Goal: Information Seeking & Learning: Check status

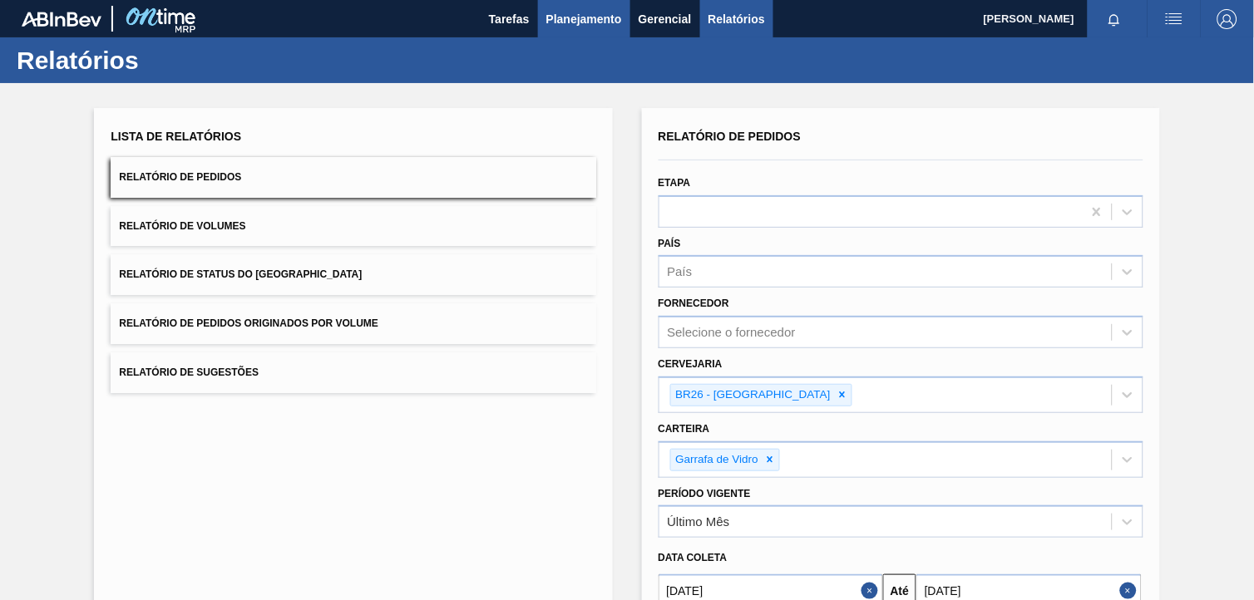
click at [586, 21] on span "Planejamento" at bounding box center [584, 19] width 76 height 20
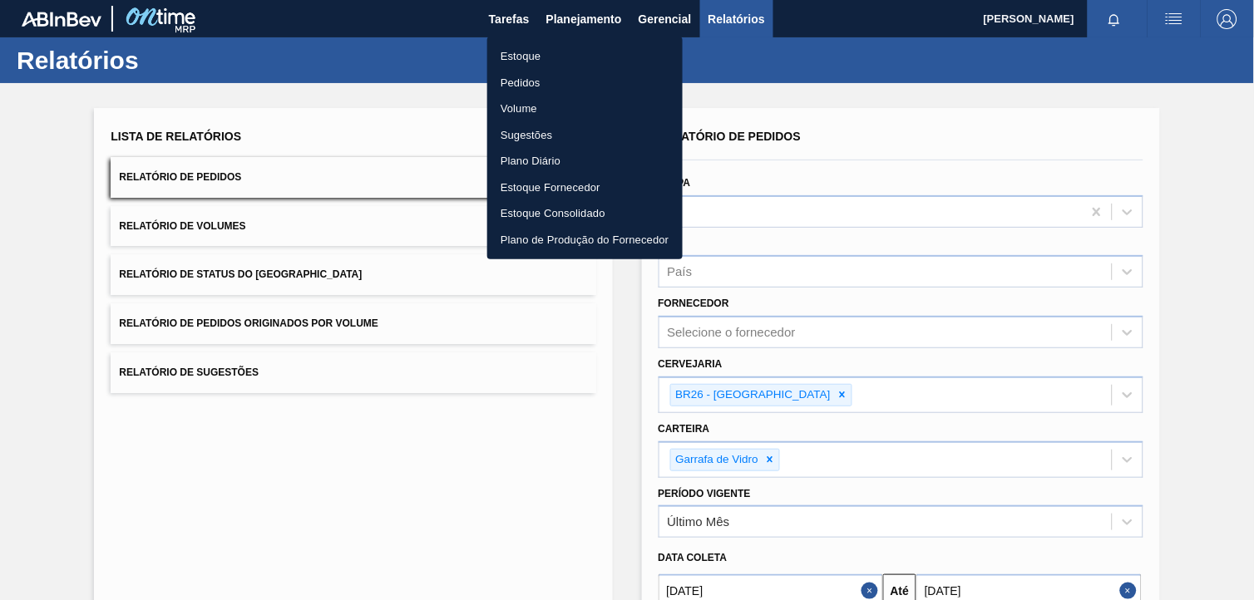
click at [585, 55] on li "Estoque" at bounding box center [584, 56] width 195 height 27
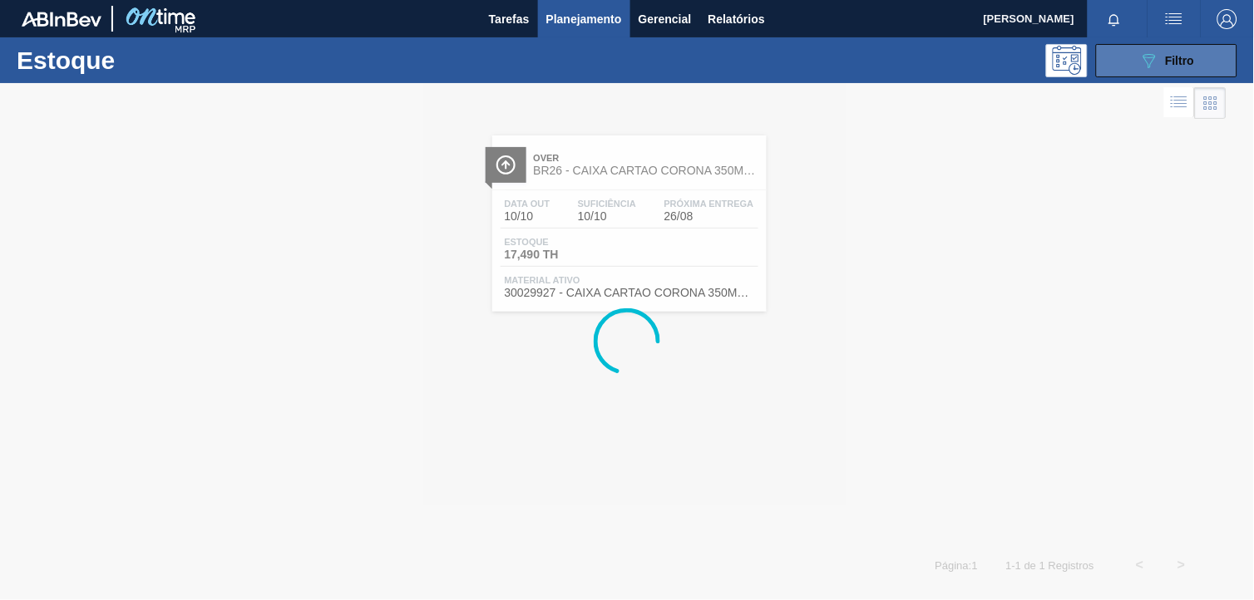
click at [1169, 58] on span "Filtro" at bounding box center [1180, 60] width 29 height 13
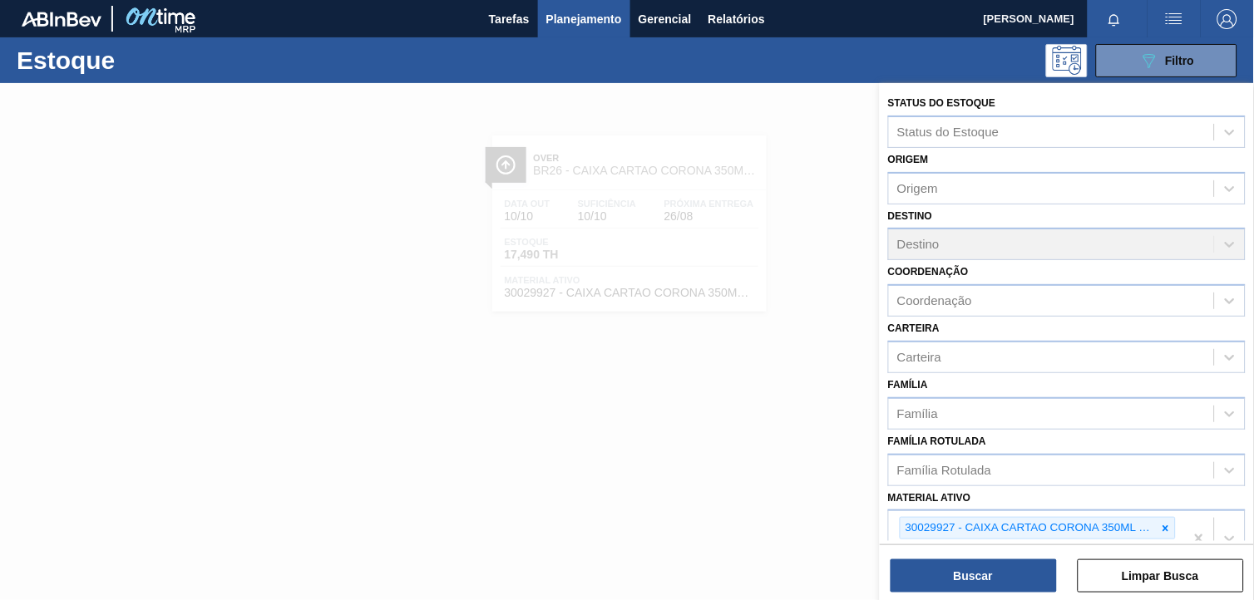
scroll to position [212, 0]
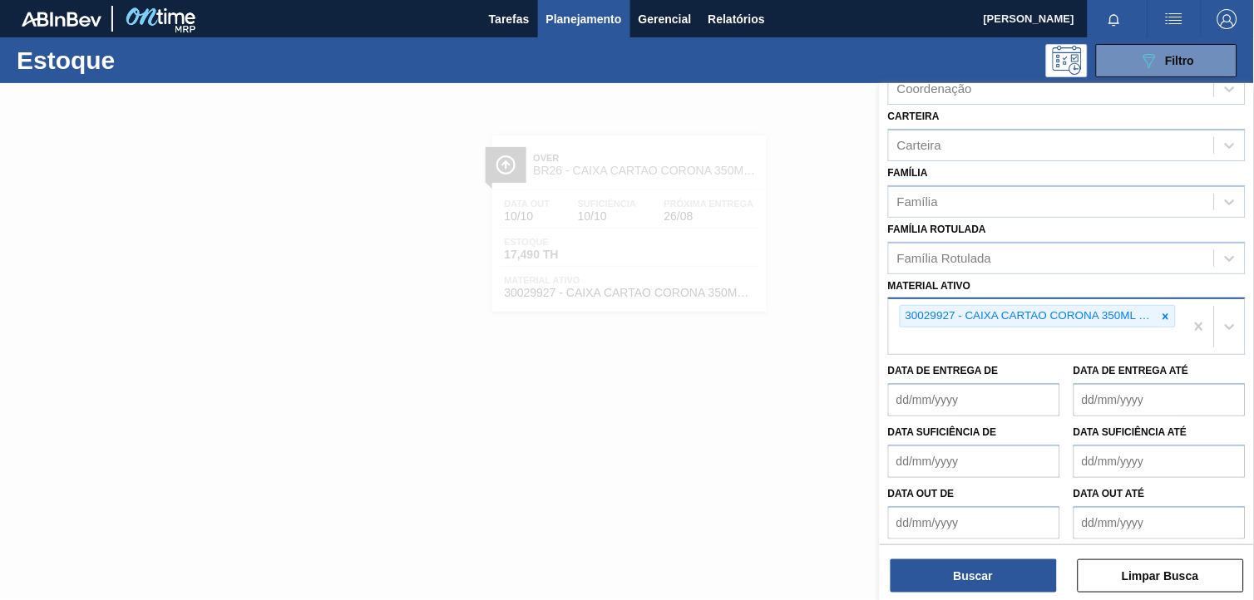
click at [1174, 310] on div "30029927 - CAIXA CARTAO CORONA 350ML SLEEK C8 PY" at bounding box center [1038, 316] width 276 height 22
click at [1174, 309] on div "30029927 - CAIXA CARTAO CORONA 350ML SLEEK C8 PY" at bounding box center [1038, 316] width 276 height 22
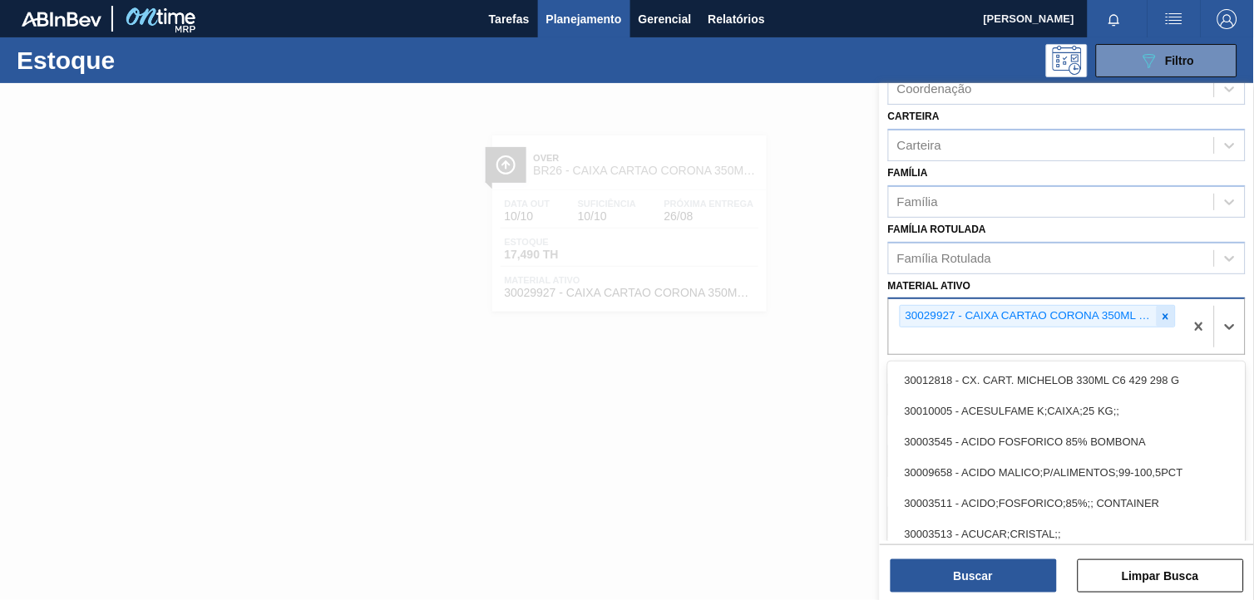
click at [1165, 314] on icon at bounding box center [1166, 317] width 12 height 12
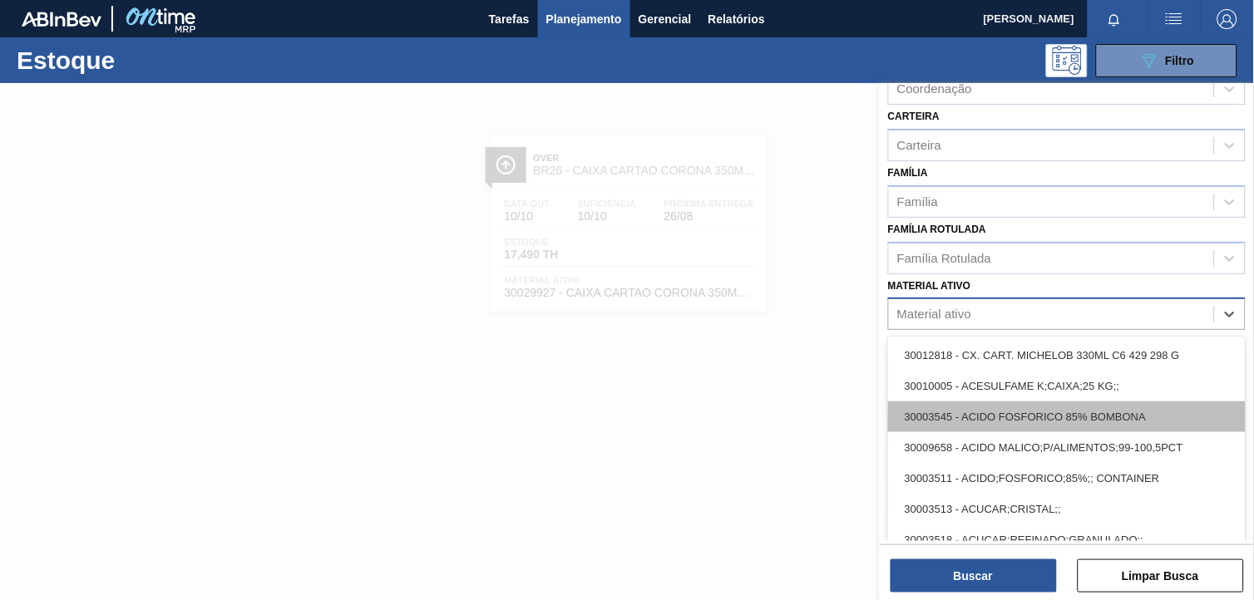
paste ativo "30002293"
type ativo "30002293"
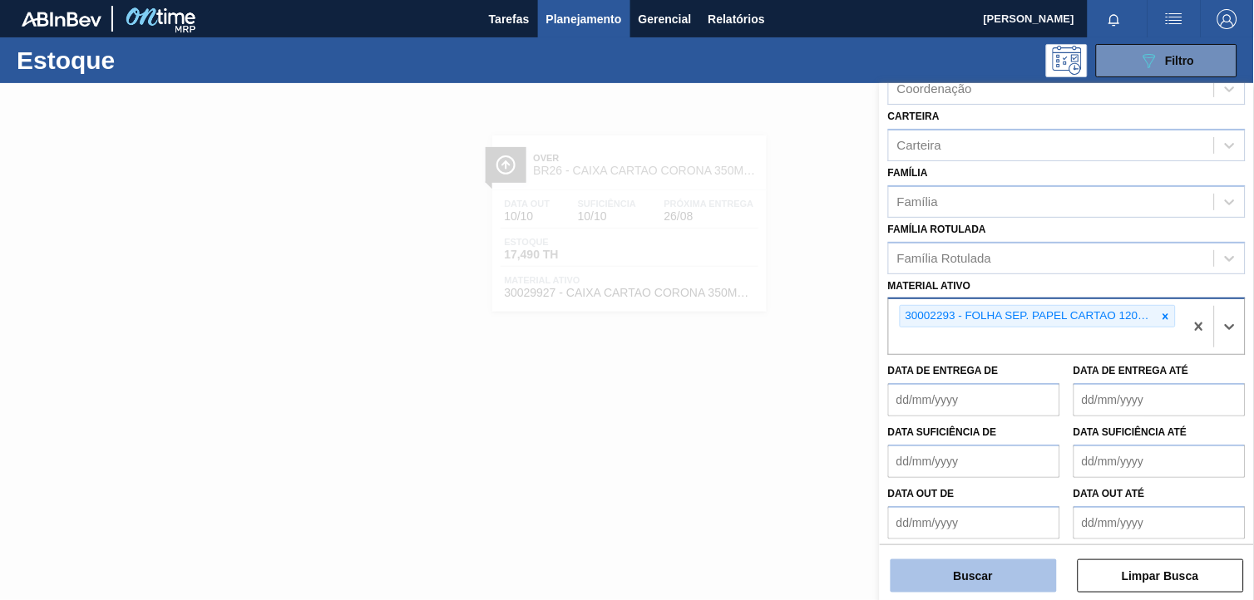
click at [925, 565] on button "Buscar" at bounding box center [973, 575] width 166 height 33
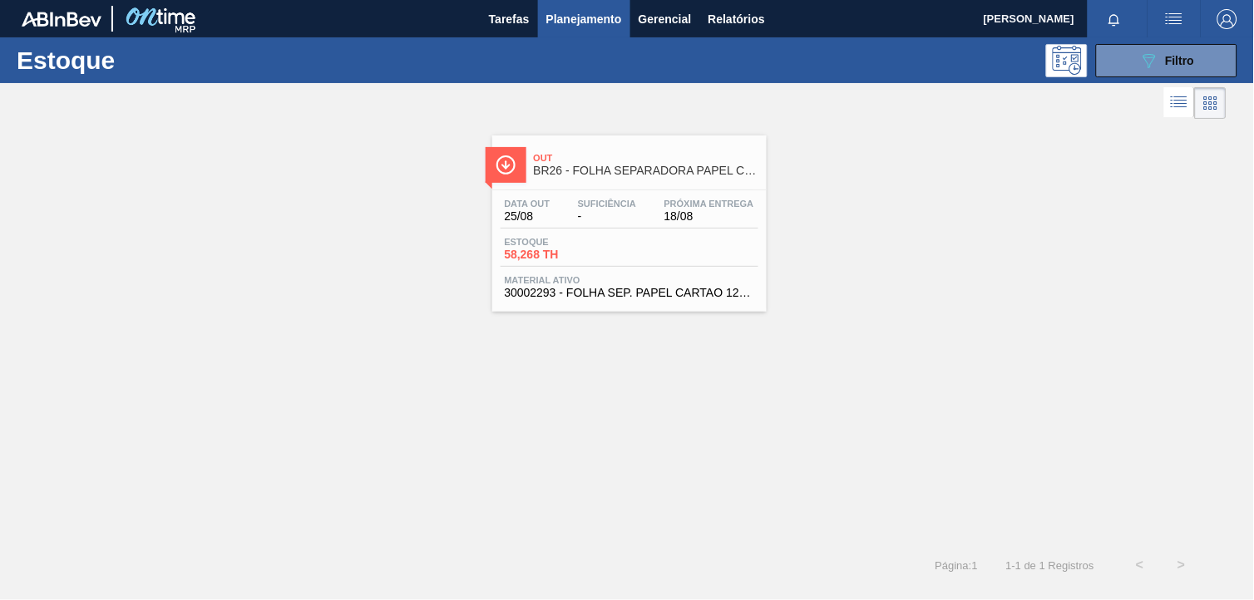
click at [622, 156] on span "Out" at bounding box center [646, 158] width 224 height 10
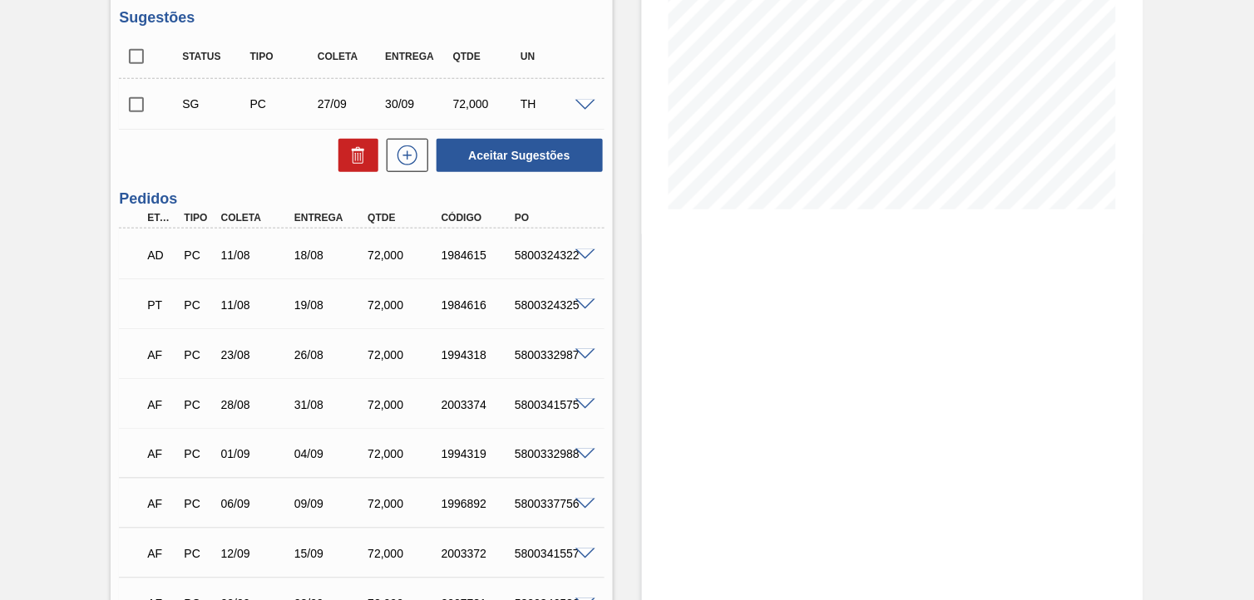
scroll to position [439, 0]
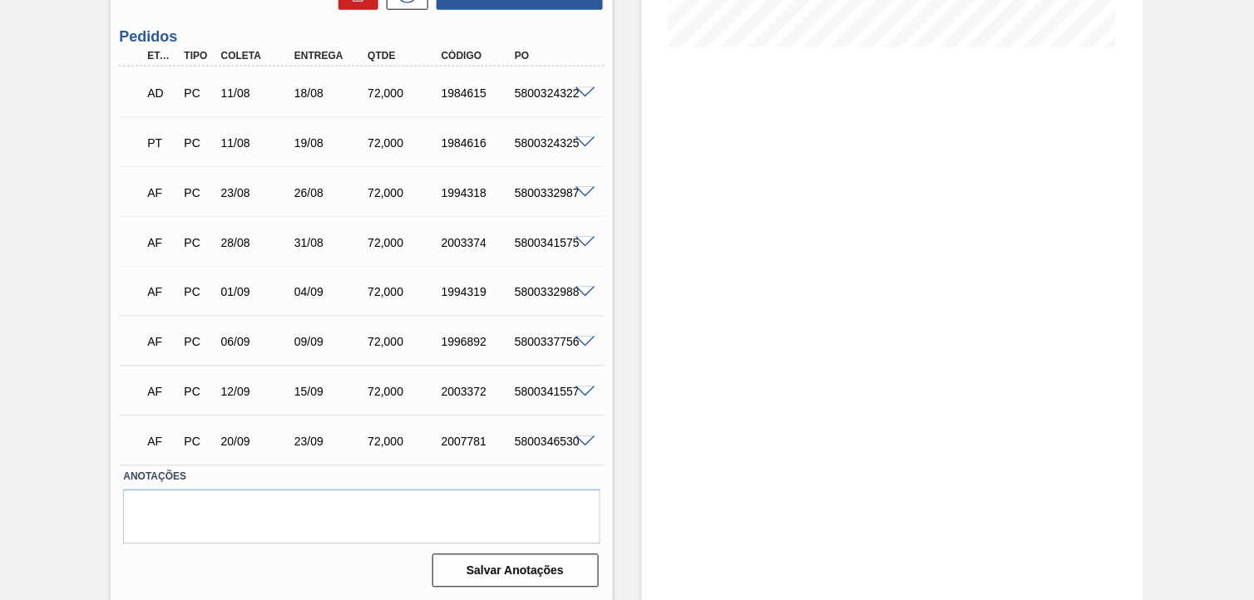
click at [577, 92] on span at bounding box center [585, 93] width 20 height 12
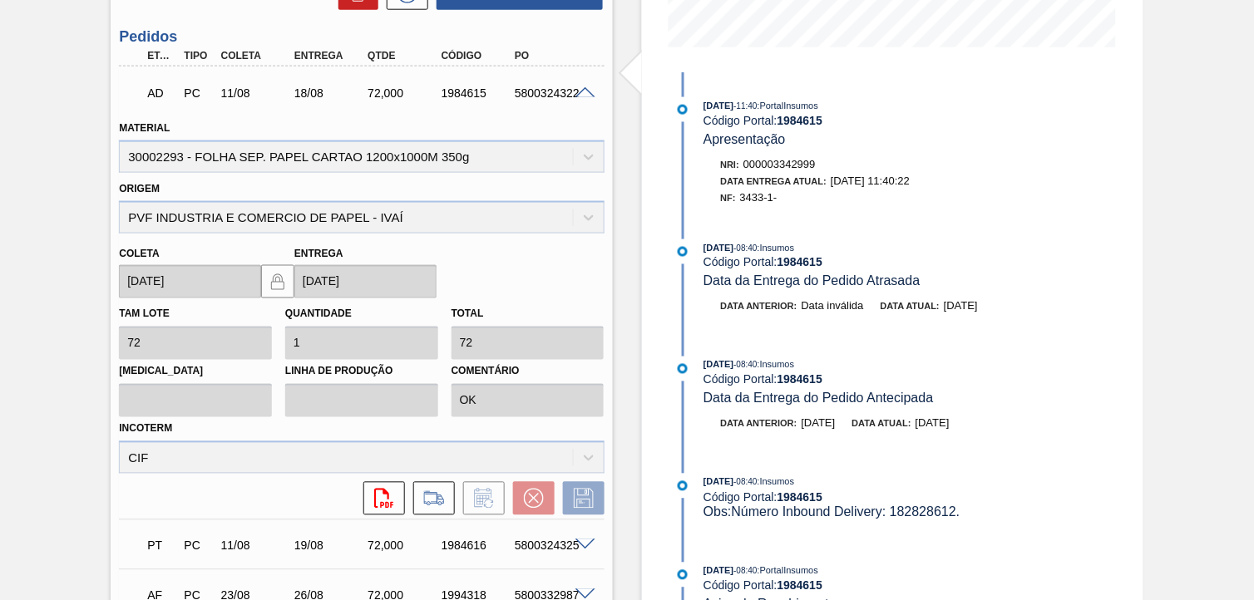
click at [750, 198] on span "3433-1-" at bounding box center [758, 197] width 37 height 12
copy span "3433"
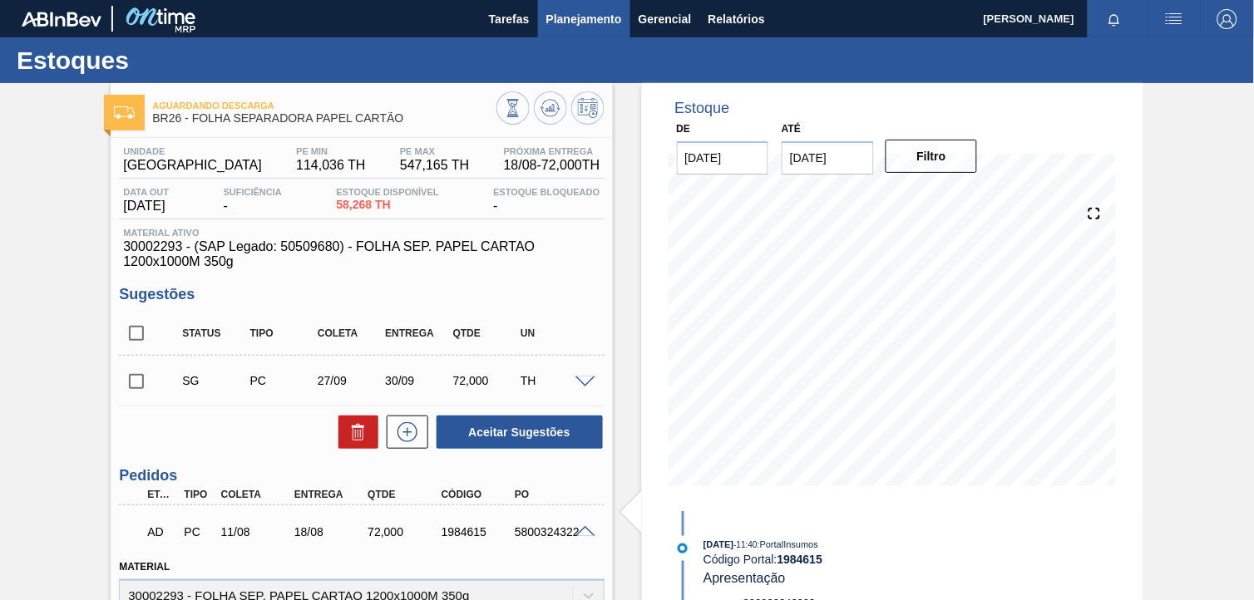
click at [574, 15] on span "Planejamento" at bounding box center [584, 19] width 76 height 20
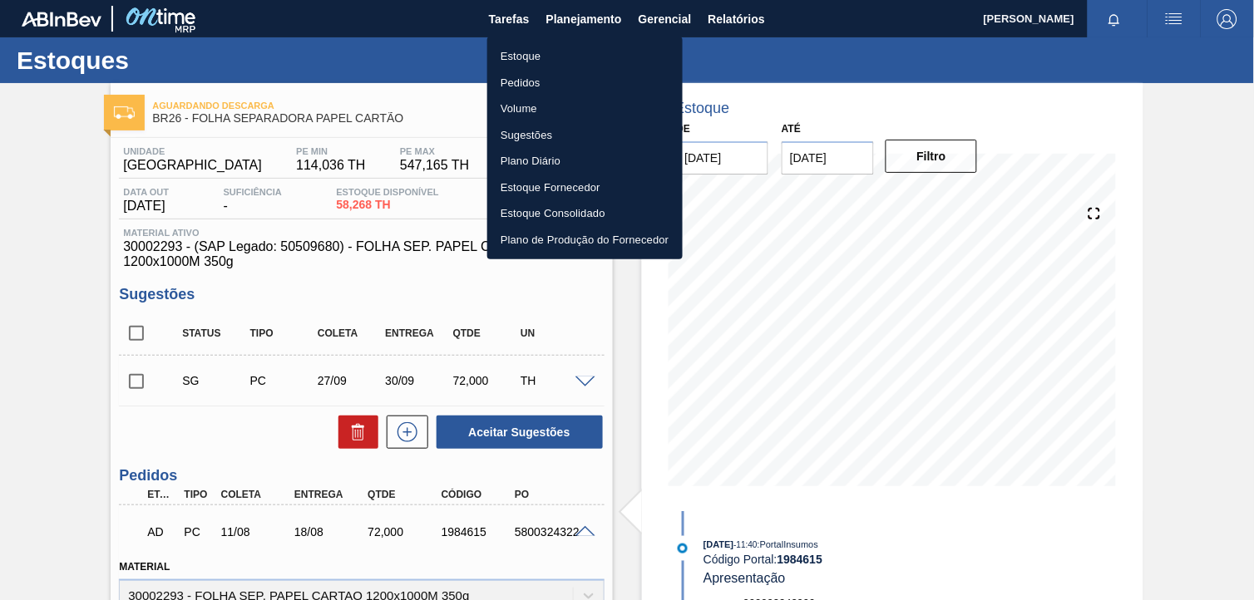
click at [575, 59] on li "Estoque" at bounding box center [584, 56] width 195 height 27
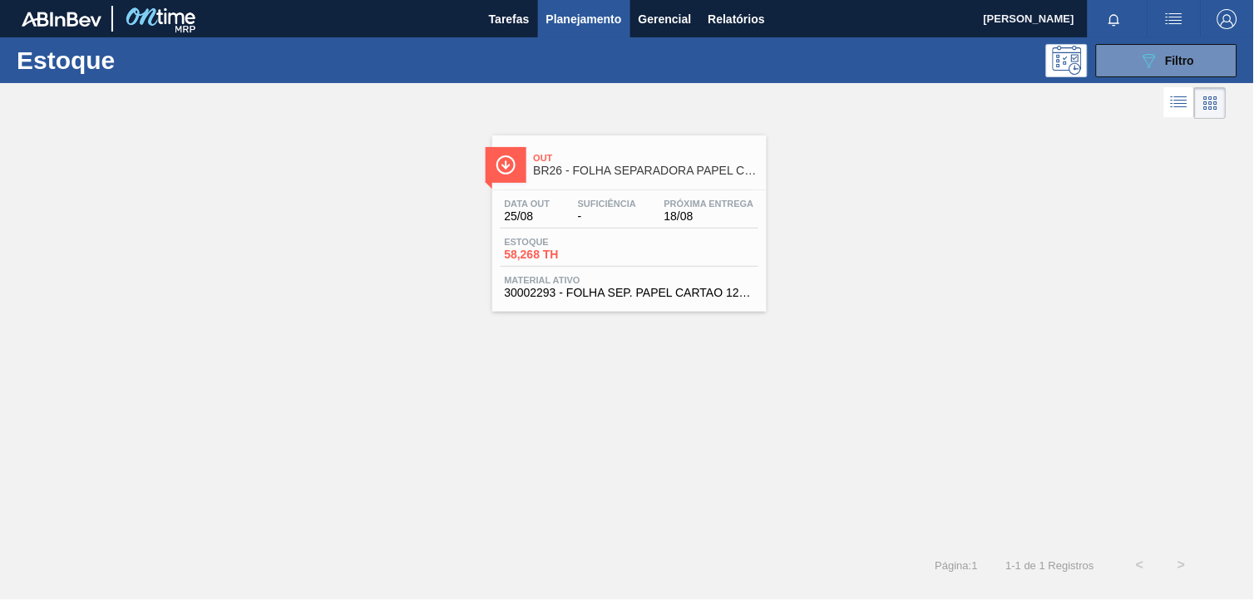
drag, startPoint x: 1166, startPoint y: 69, endPoint x: 1161, endPoint y: 85, distance: 16.6
click at [1166, 70] on div "089F7B8B-B2A5-4AFE-B5C0-19BA573D28AC Filtro" at bounding box center [1167, 61] width 56 height 20
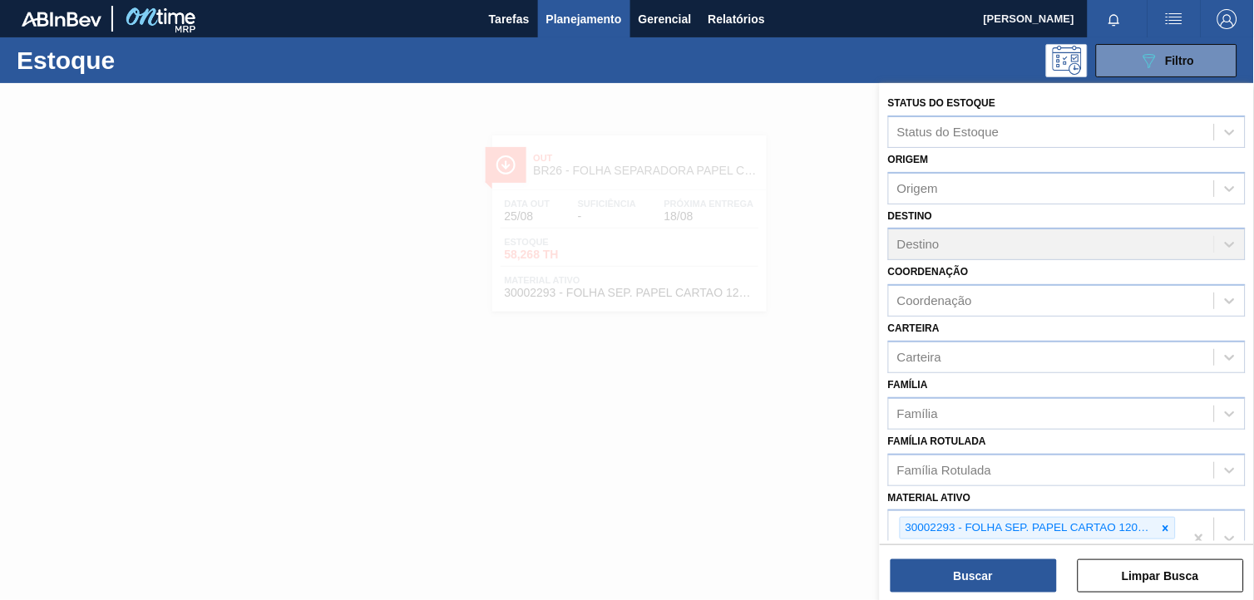
scroll to position [212, 0]
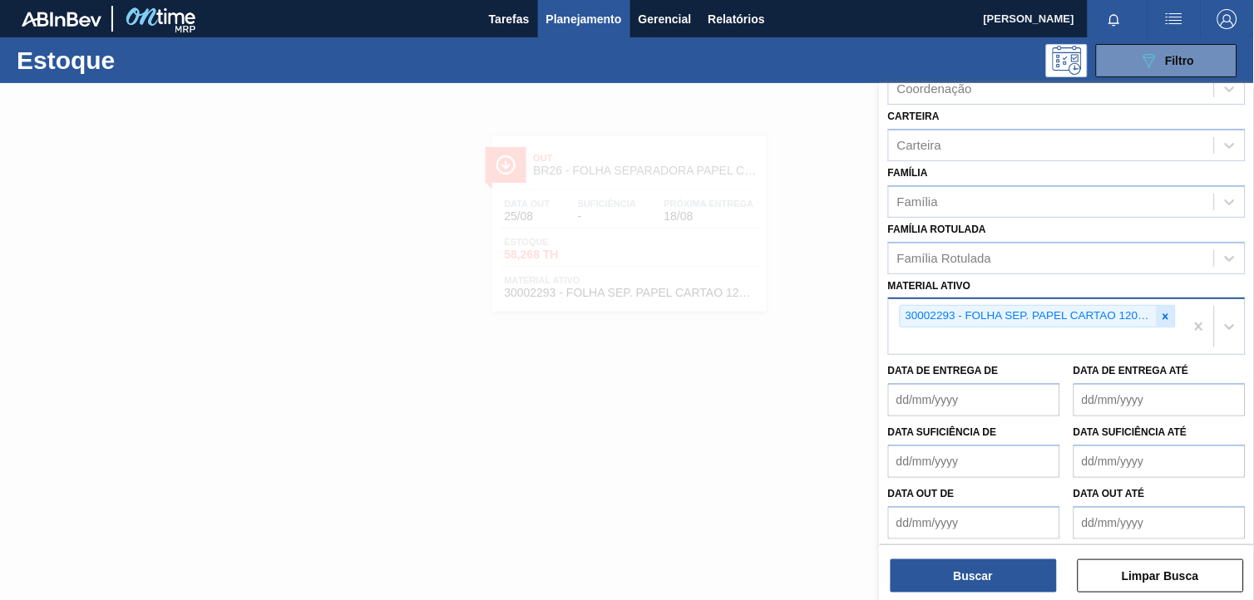
click at [1160, 311] on icon at bounding box center [1166, 317] width 12 height 12
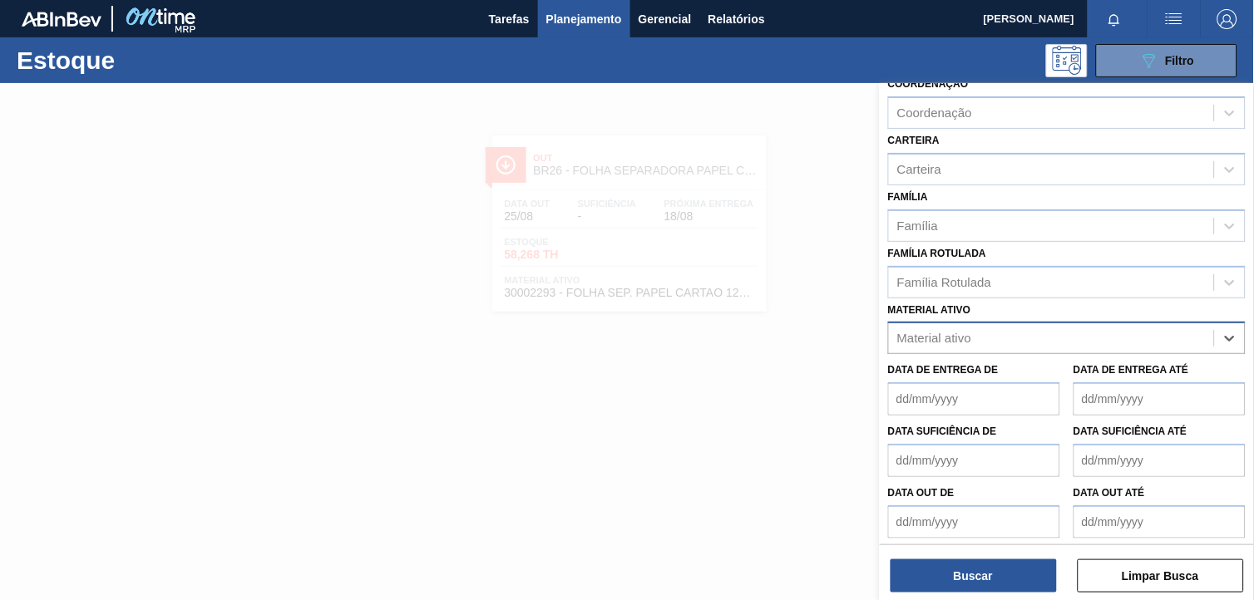
paste ativo "20008983"
type ativo "20008983"
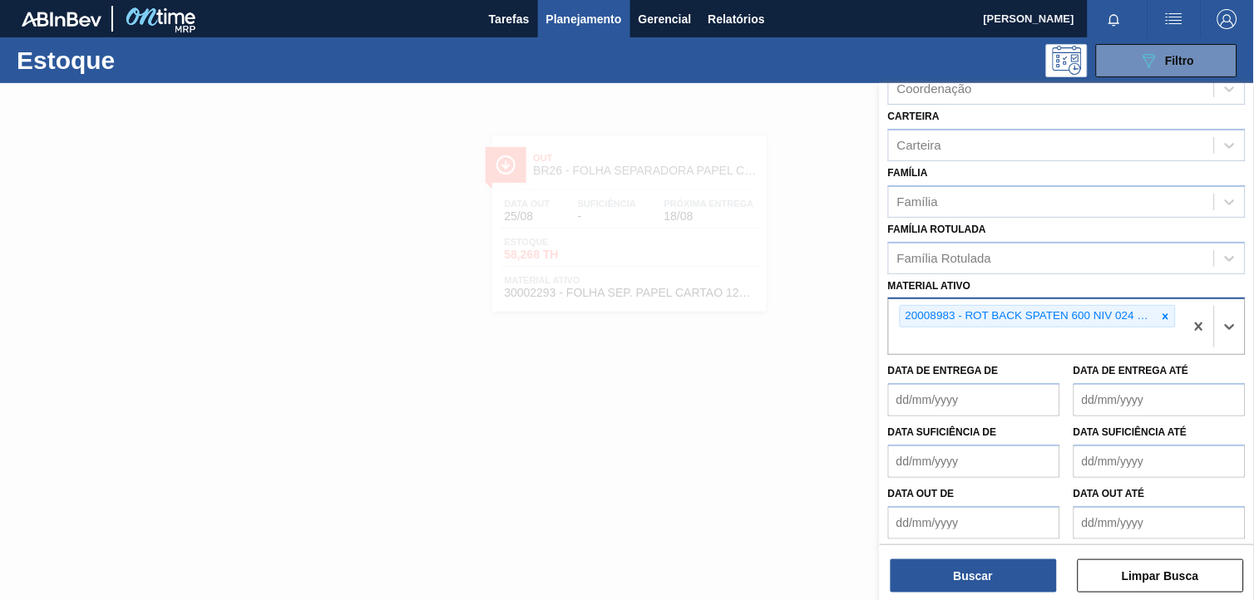
drag, startPoint x: 990, startPoint y: 578, endPoint x: 967, endPoint y: 568, distance: 25.3
click at [990, 574] on button "Buscar" at bounding box center [973, 575] width 166 height 33
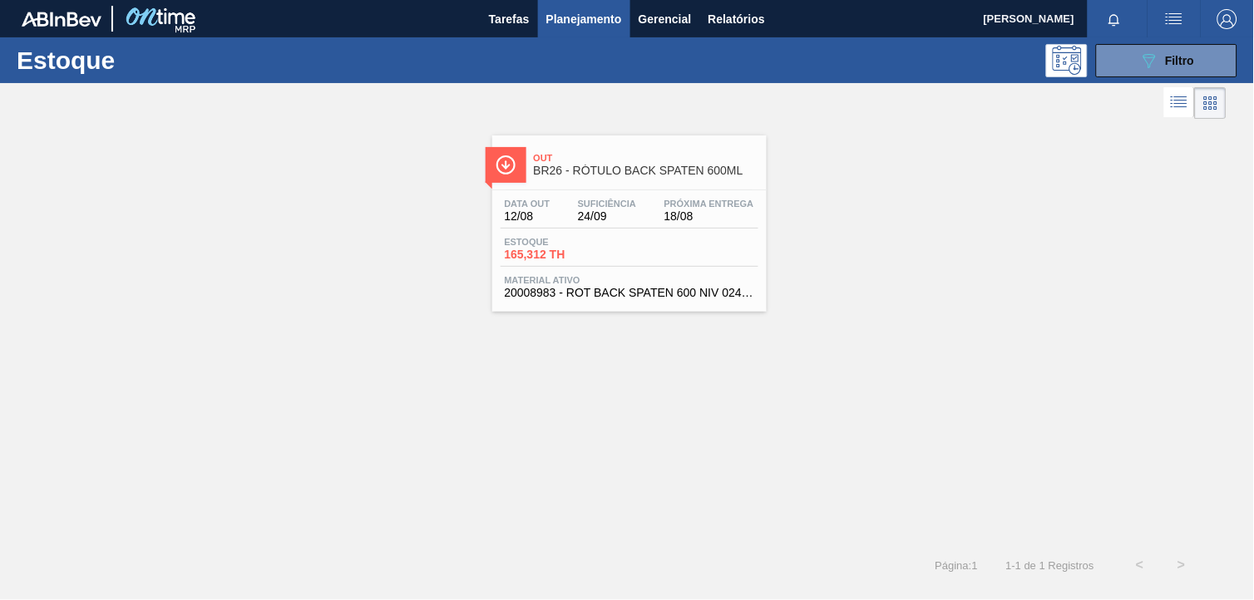
click at [612, 239] on span "Estoque" at bounding box center [563, 242] width 116 height 10
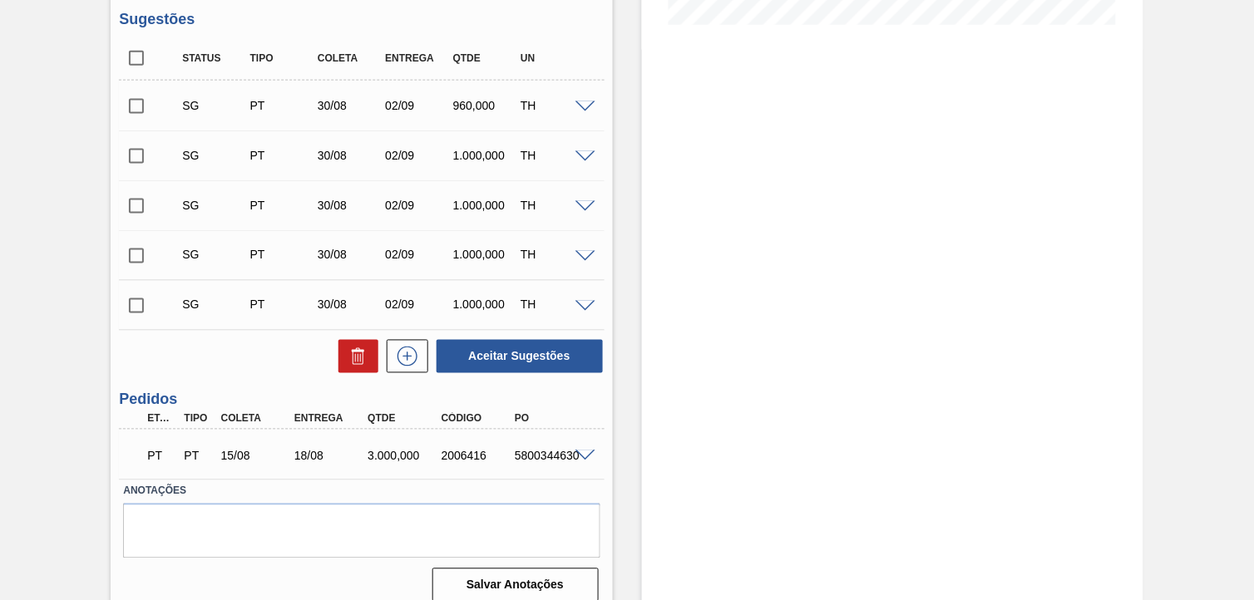
scroll to position [476, 0]
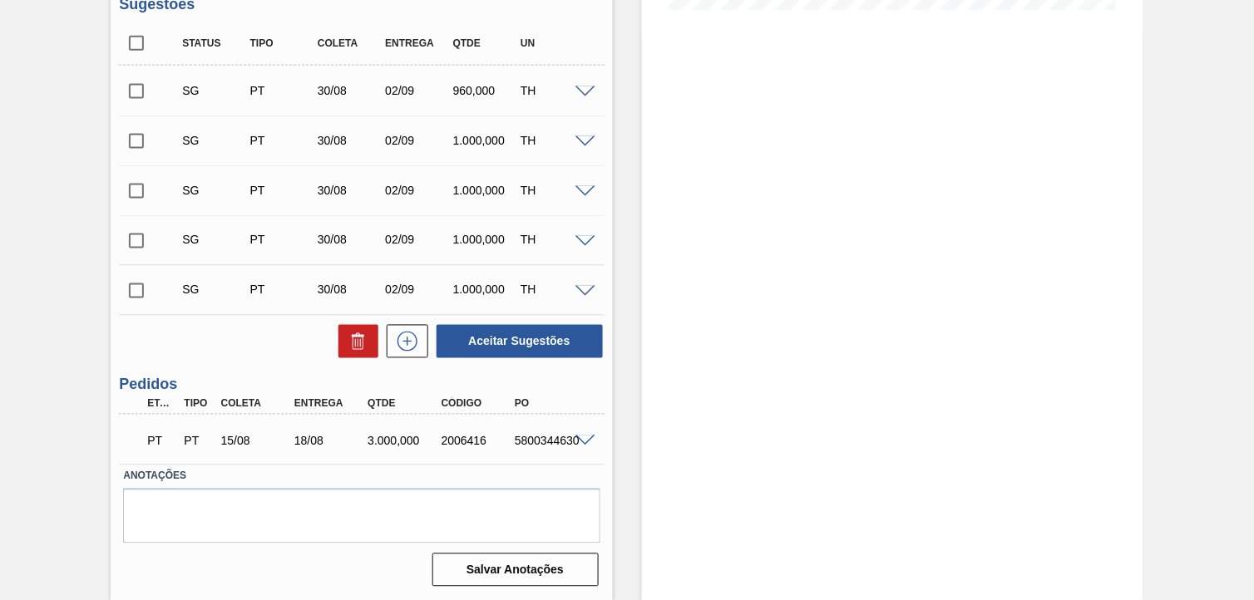
click at [580, 436] on span at bounding box center [585, 442] width 20 height 12
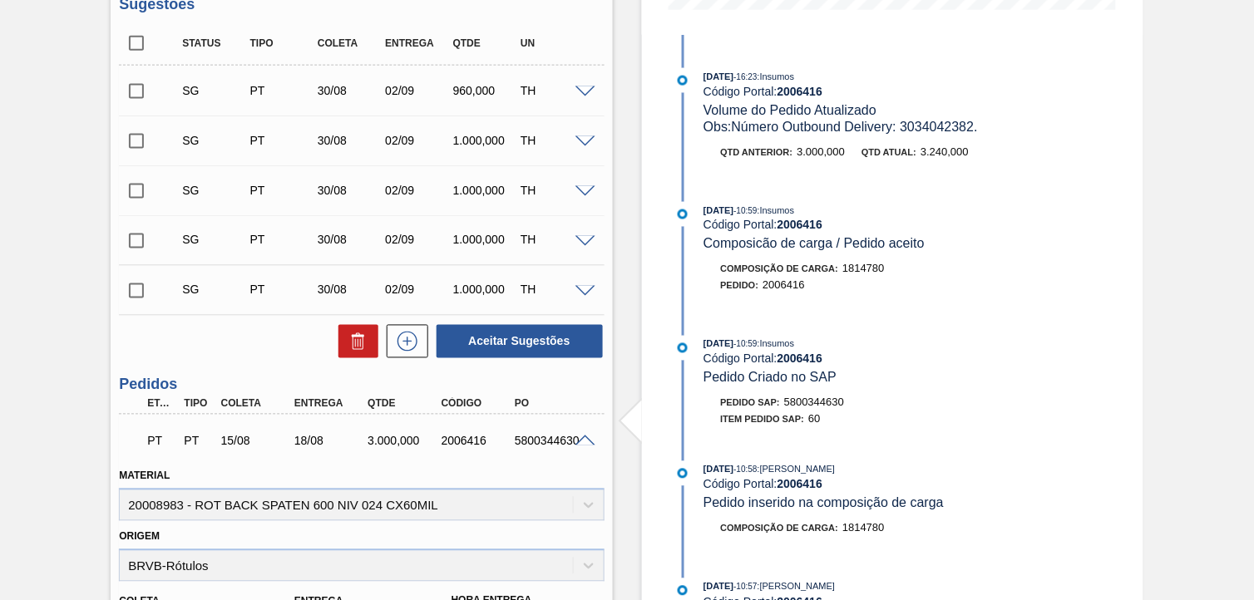
scroll to position [981, 0]
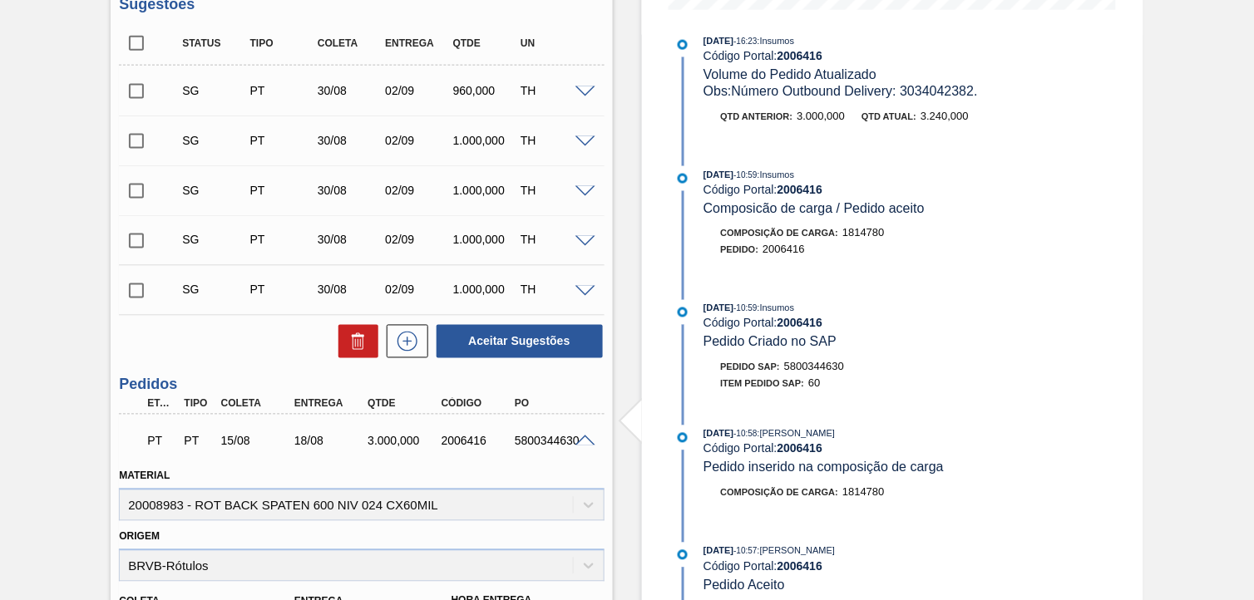
click at [813, 362] on div "Pedido SAP: 5800344630" at bounding box center [783, 367] width 124 height 17
copy span "5800344630"
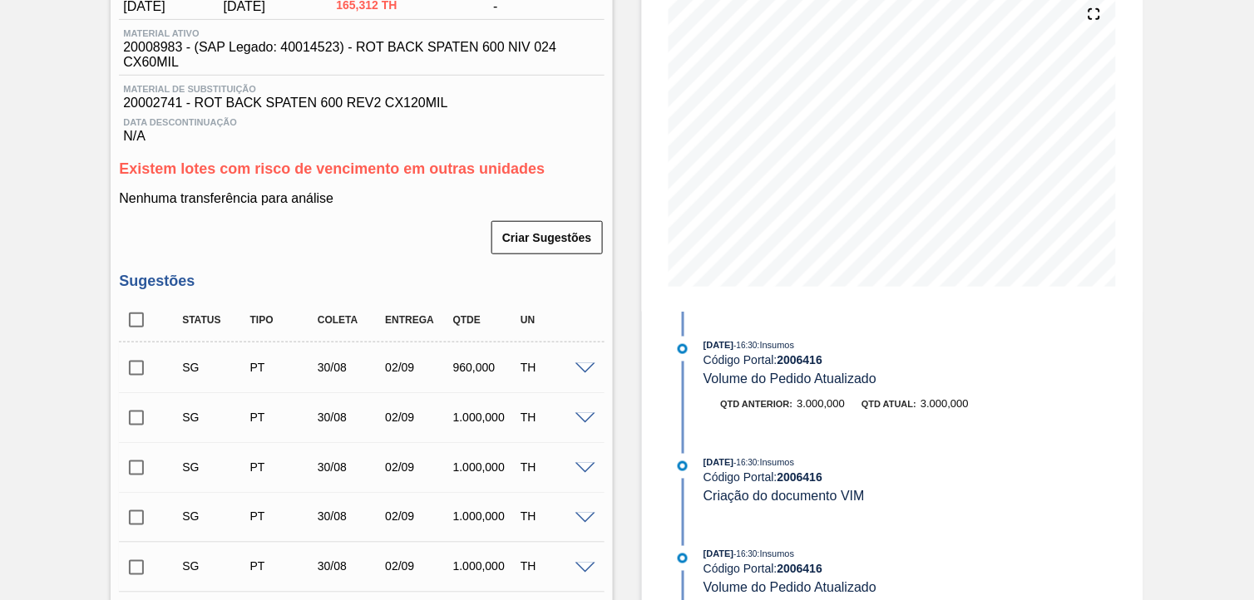
scroll to position [0, 0]
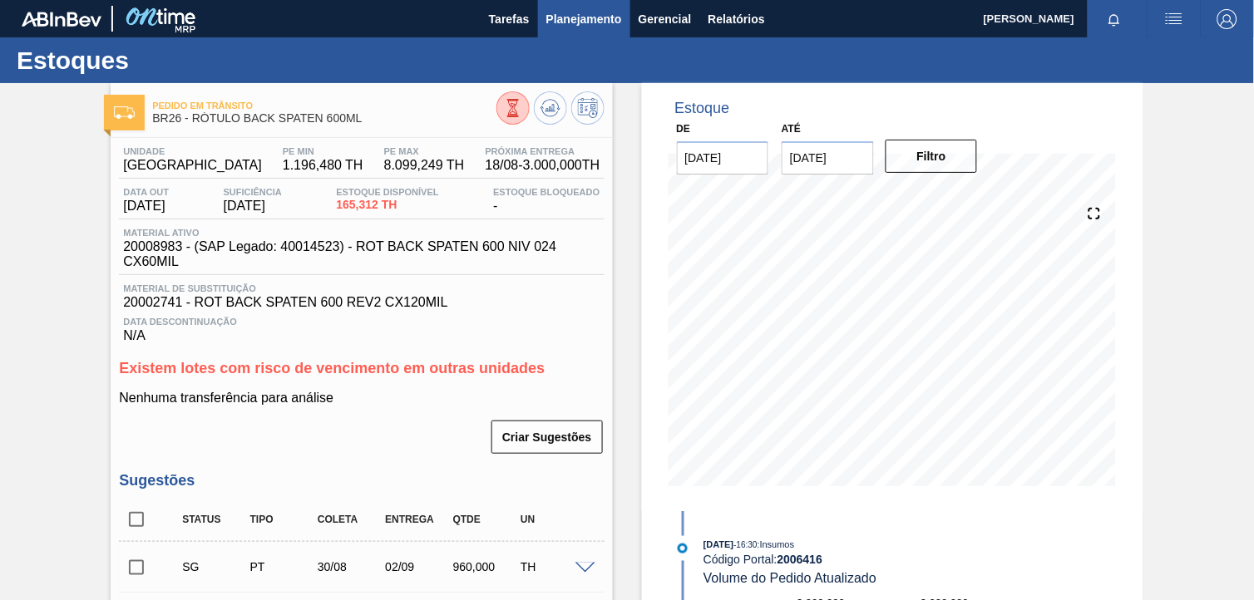
click at [607, 9] on span "Planejamento" at bounding box center [584, 19] width 76 height 20
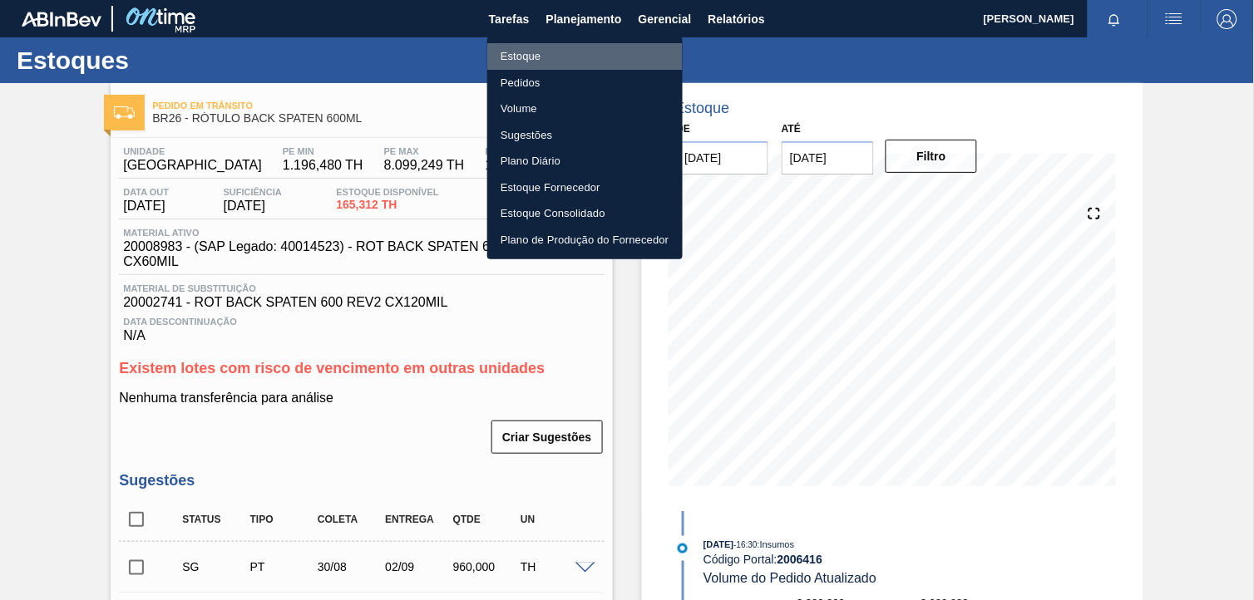
click at [594, 50] on li "Estoque" at bounding box center [584, 56] width 195 height 27
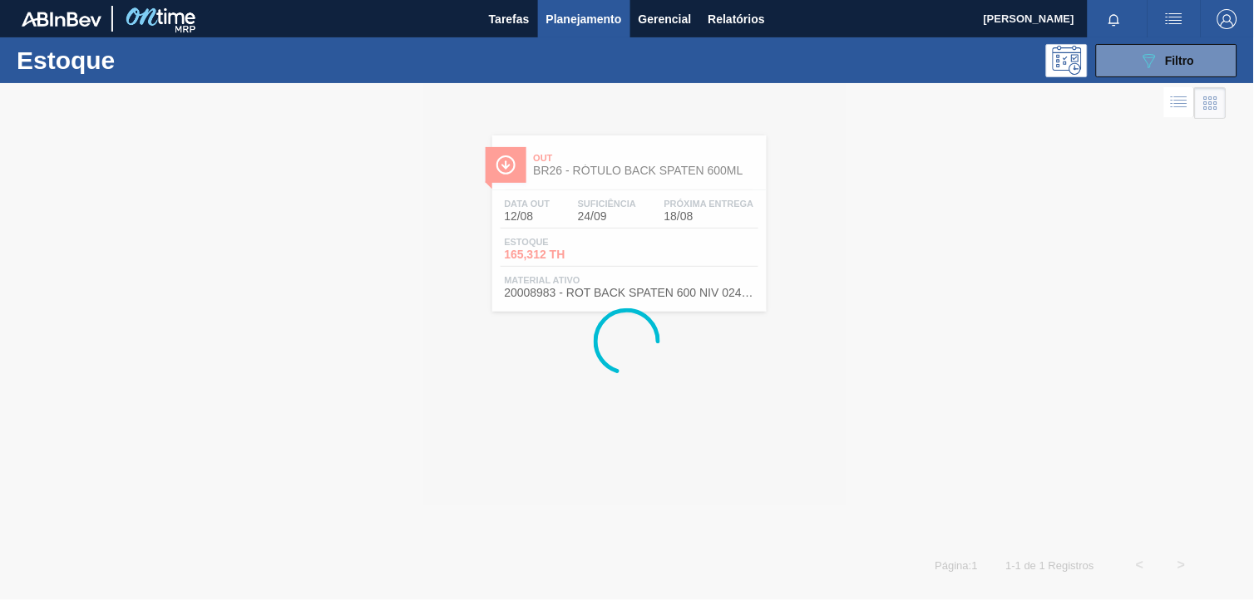
drag, startPoint x: 1149, startPoint y: 62, endPoint x: 1146, endPoint y: 98, distance: 36.7
click at [1146, 65] on icon "089F7B8B-B2A5-4AFE-B5C0-19BA573D28AC" at bounding box center [1149, 61] width 20 height 20
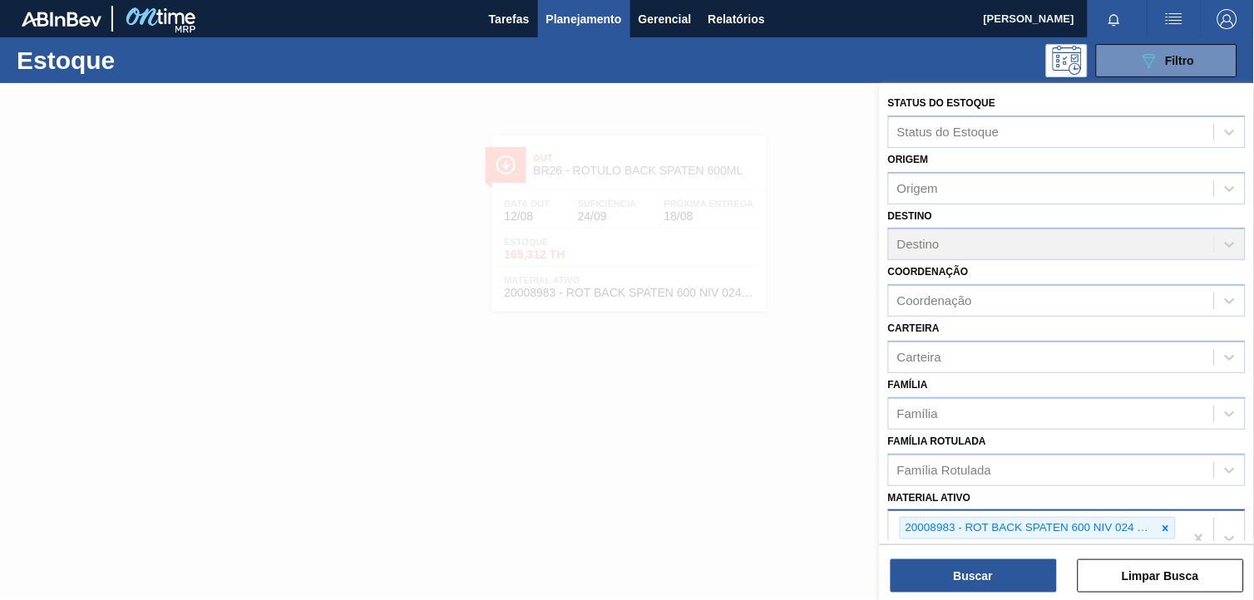
click at [1176, 522] on div "20008983 - ROT BACK SPATEN 600 NIV 024 CX60MIL" at bounding box center [1066, 538] width 357 height 57
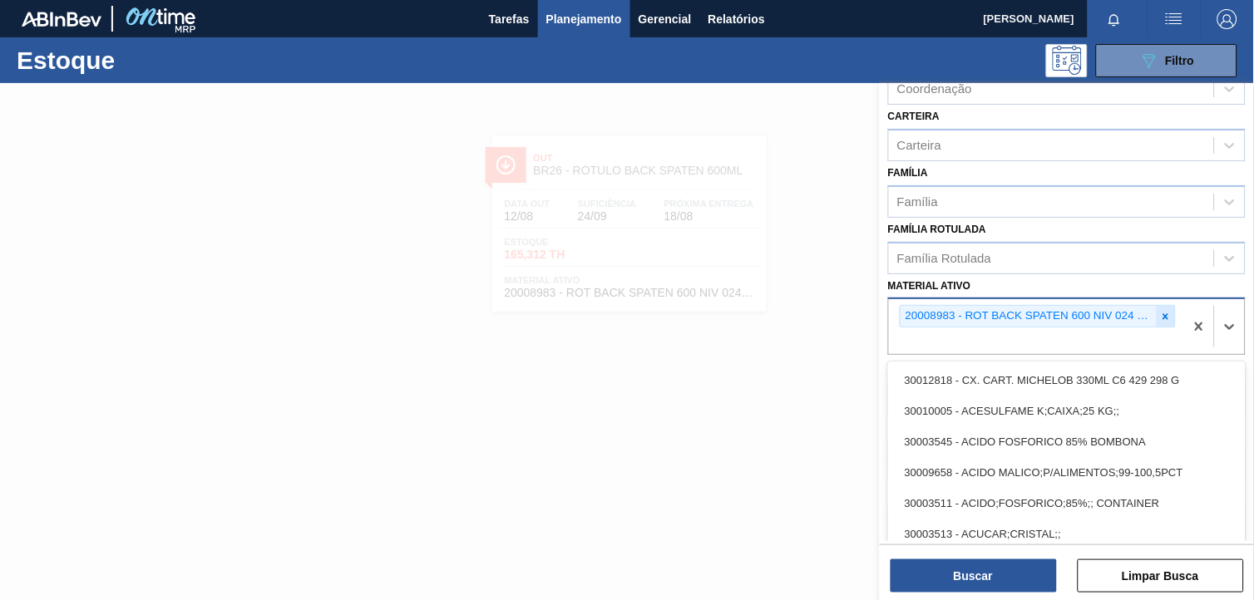
click at [1157, 311] on div at bounding box center [1165, 316] width 18 height 21
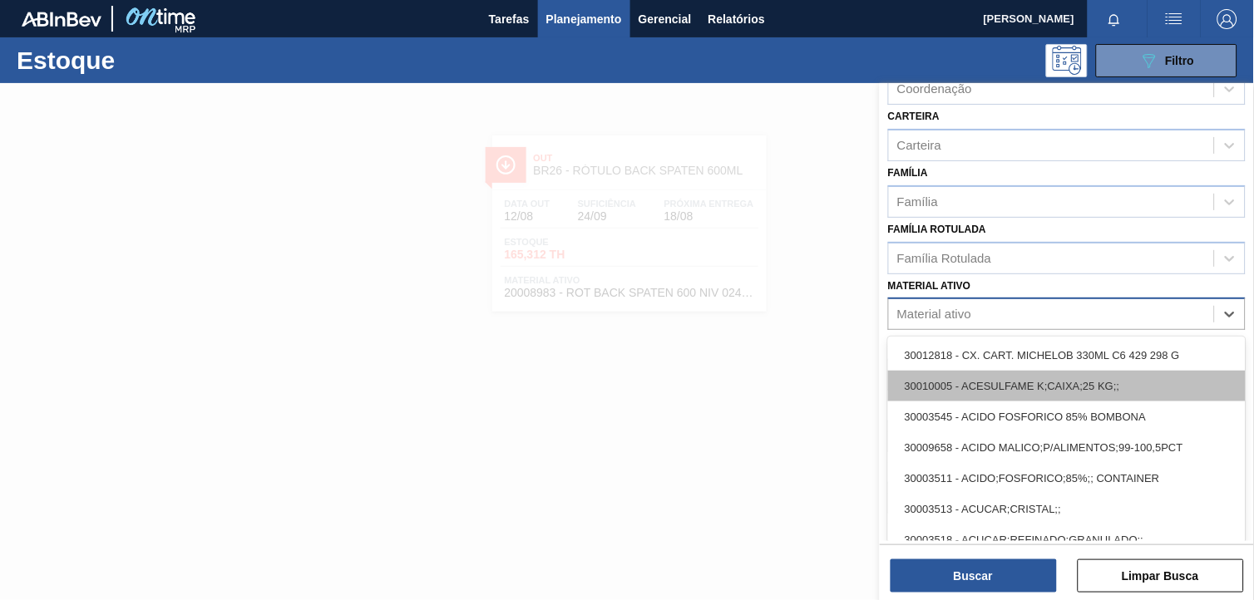
paste ativo "30033952"
type ativo "30033952"
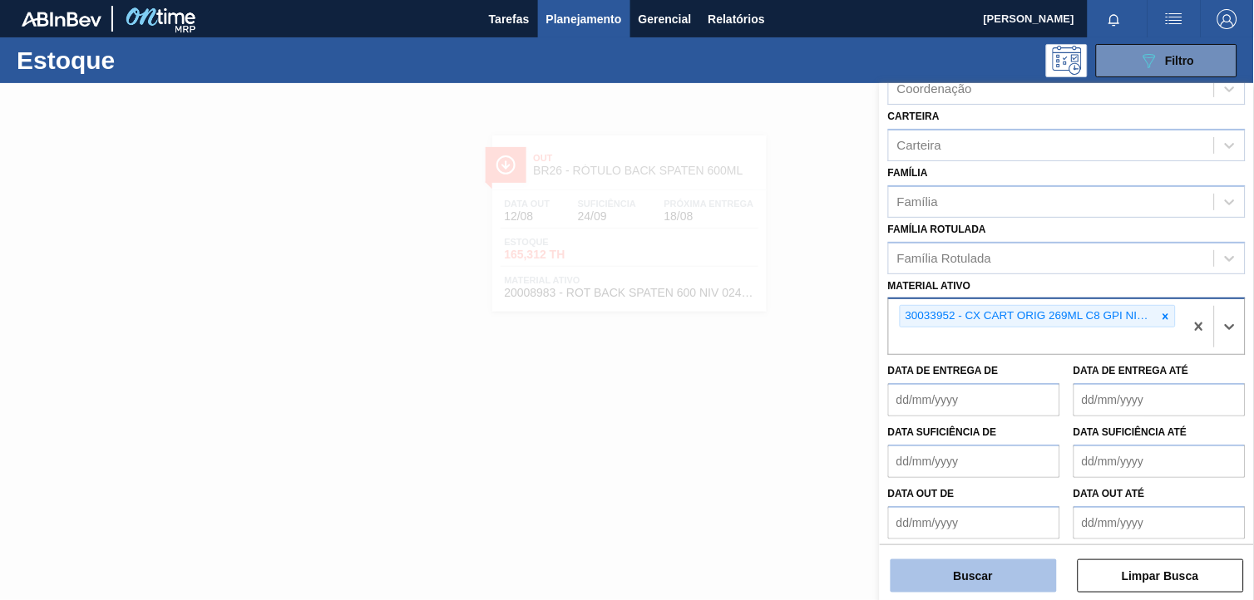
click at [944, 574] on button "Buscar" at bounding box center [973, 575] width 166 height 33
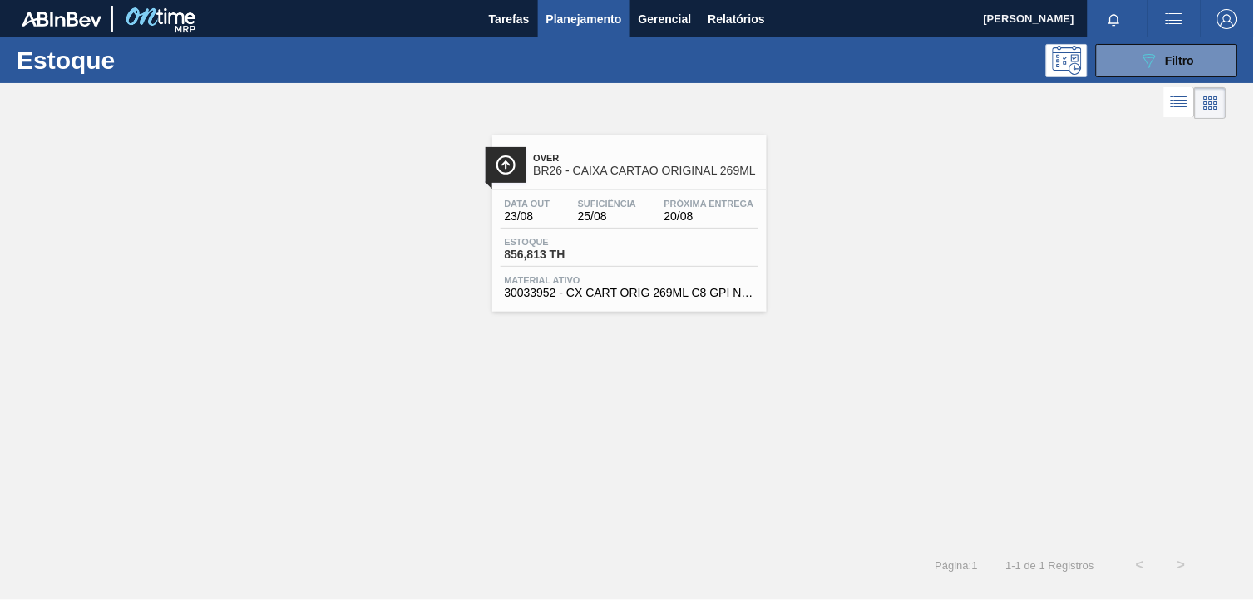
click at [693, 237] on div "Estoque 856,813 TH" at bounding box center [629, 252] width 258 height 30
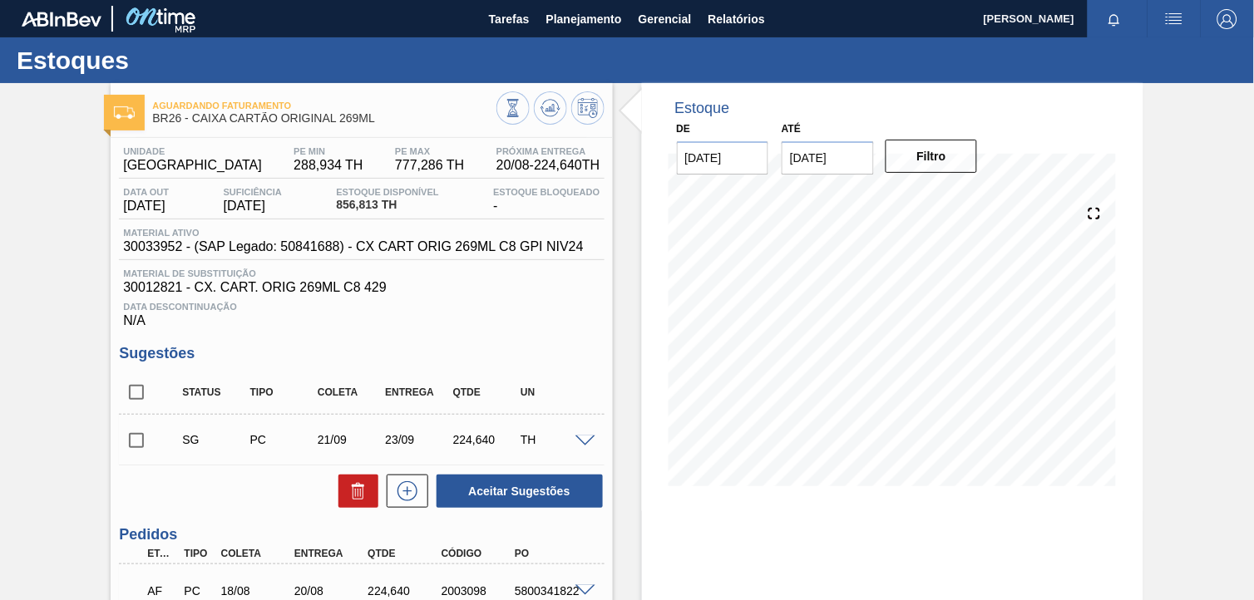
scroll to position [250, 0]
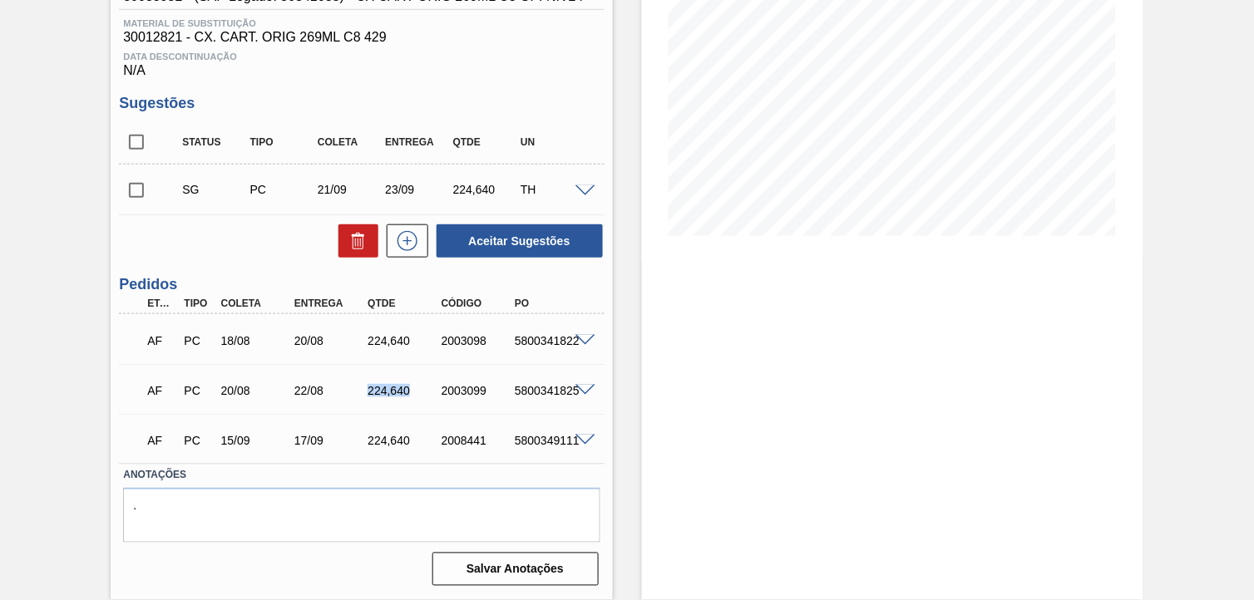
drag, startPoint x: 409, startPoint y: 388, endPoint x: 367, endPoint y: 400, distance: 44.0
click at [367, 400] on div "AF PC 20/08 22/08 224,[PHONE_NUMBER] 5800341825" at bounding box center [356, 388] width 441 height 33
click at [752, 412] on div "Estoque De [DATE] Até [DATE] Filtro" at bounding box center [892, 216] width 501 height 767
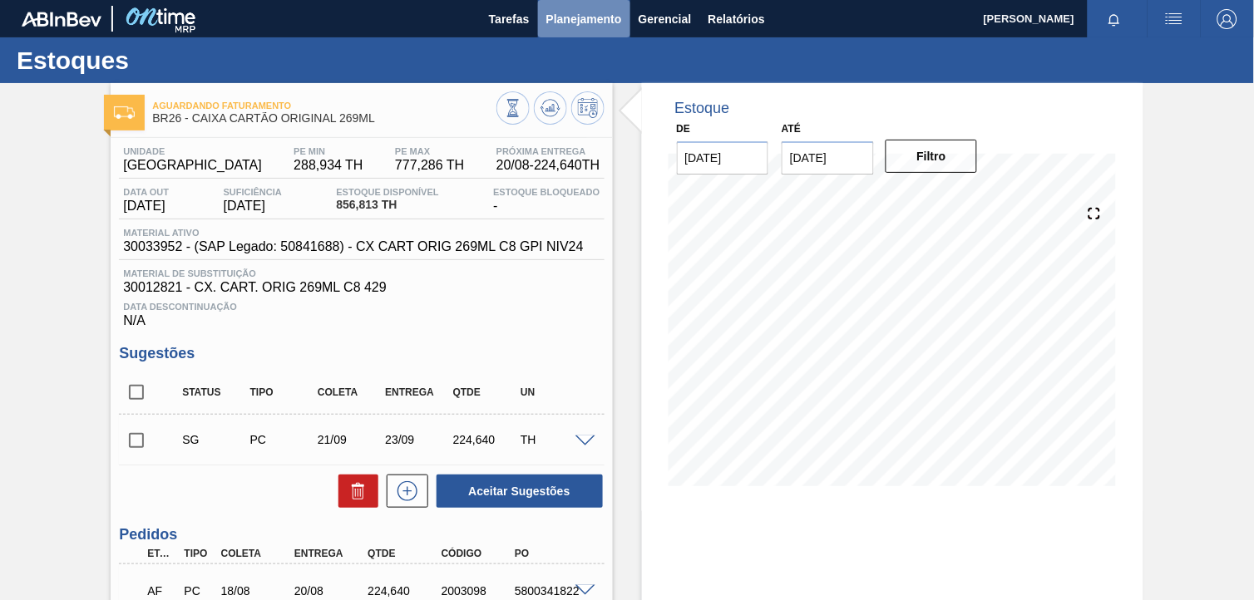
click at [590, 25] on span "Planejamento" at bounding box center [584, 19] width 76 height 20
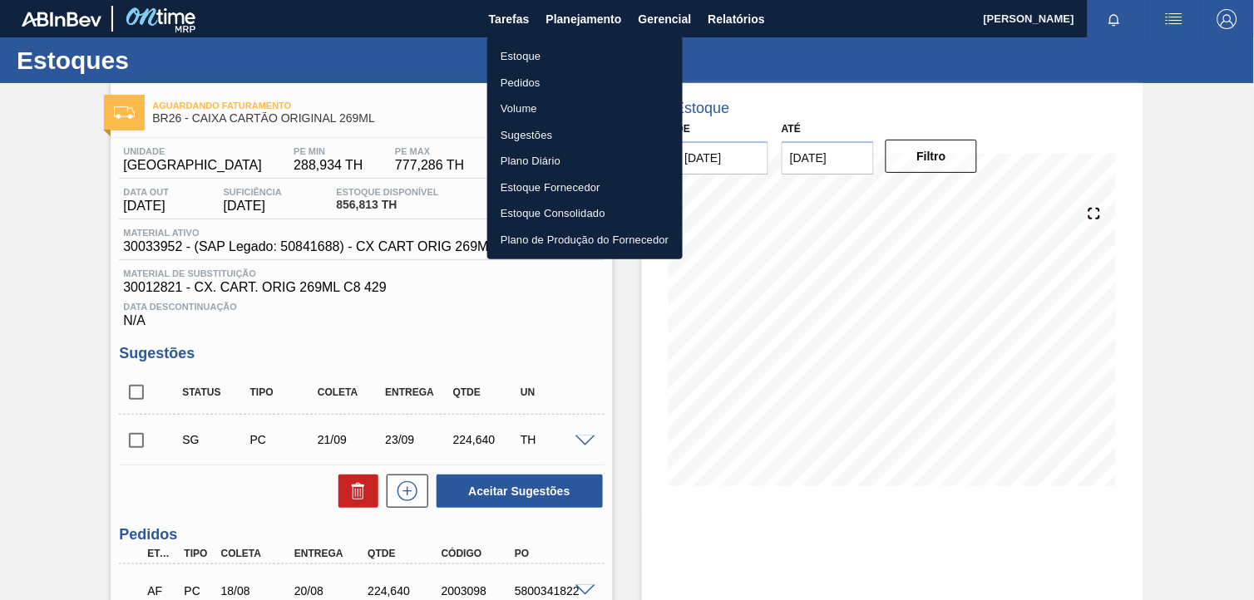
click at [589, 47] on li "Estoque" at bounding box center [584, 56] width 195 height 27
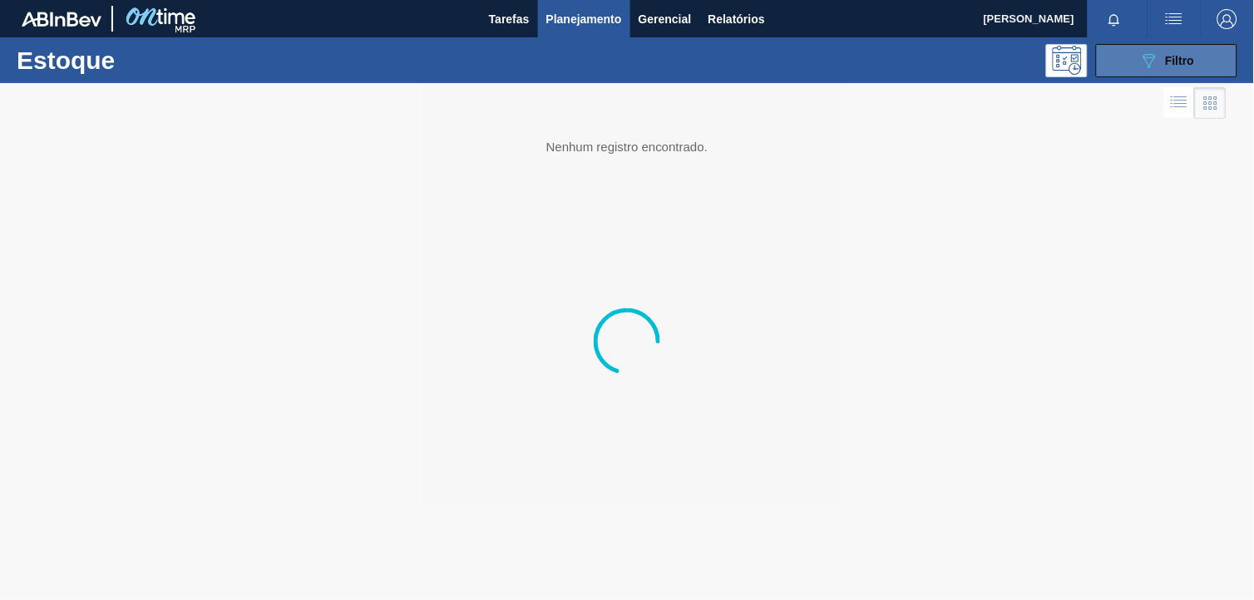
click at [1204, 67] on button "089F7B8B-B2A5-4AFE-B5C0-19BA573D28AC Filtro" at bounding box center [1166, 60] width 141 height 33
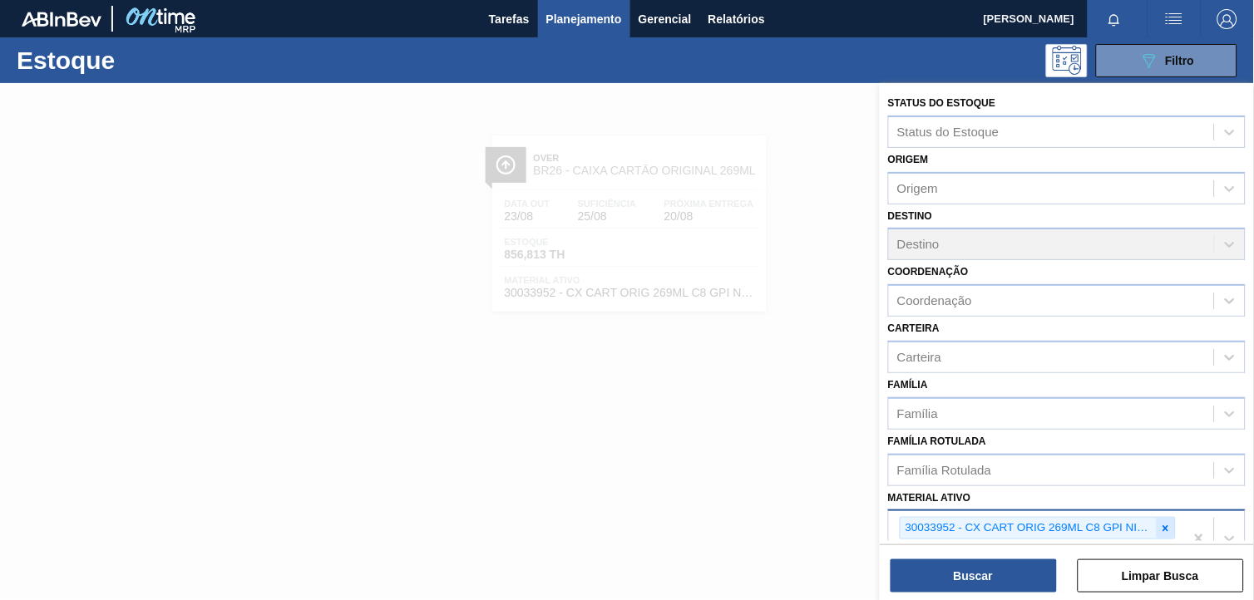
click at [1160, 527] on icon at bounding box center [1166, 529] width 12 height 12
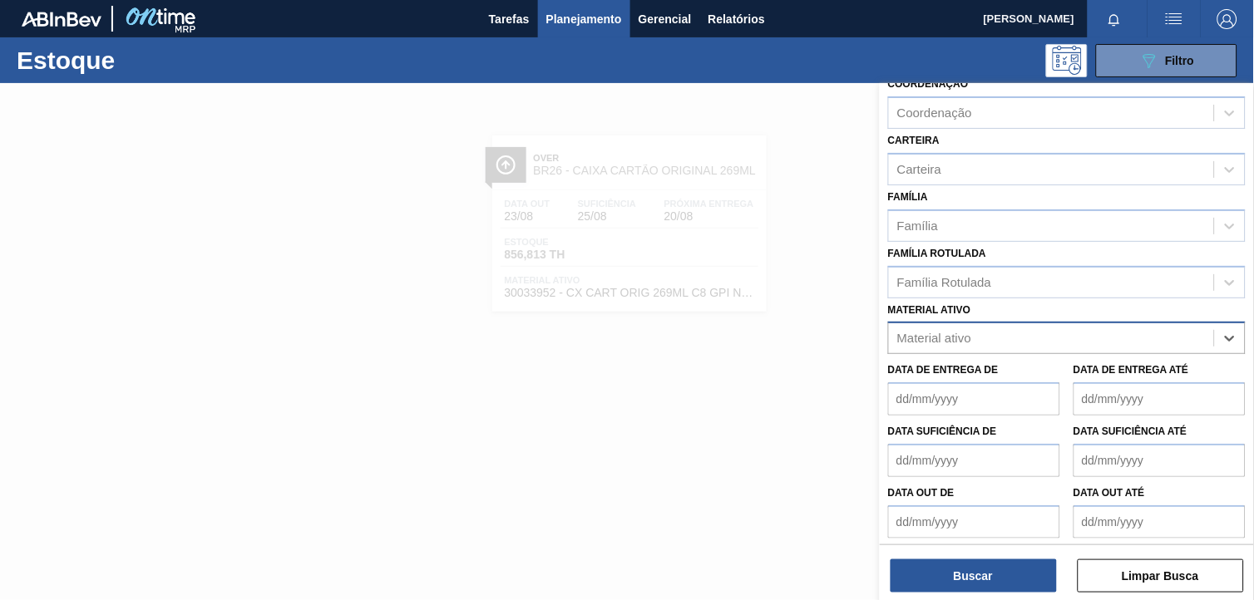
paste ativo "30007403"
type ativo "30007403"
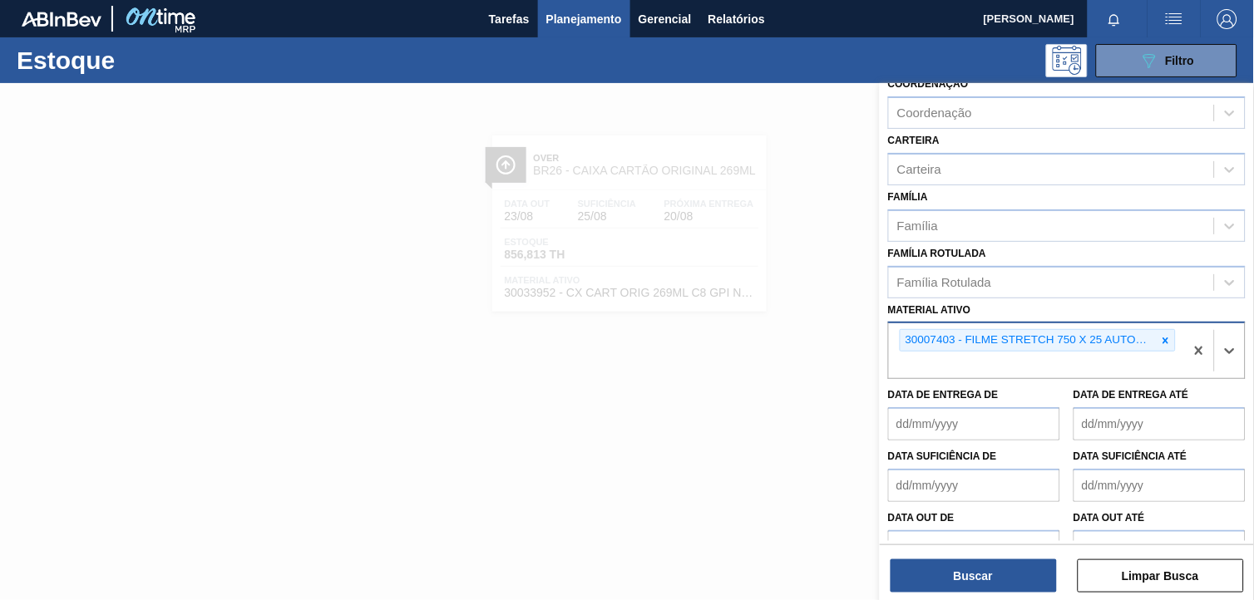
scroll to position [212, 0]
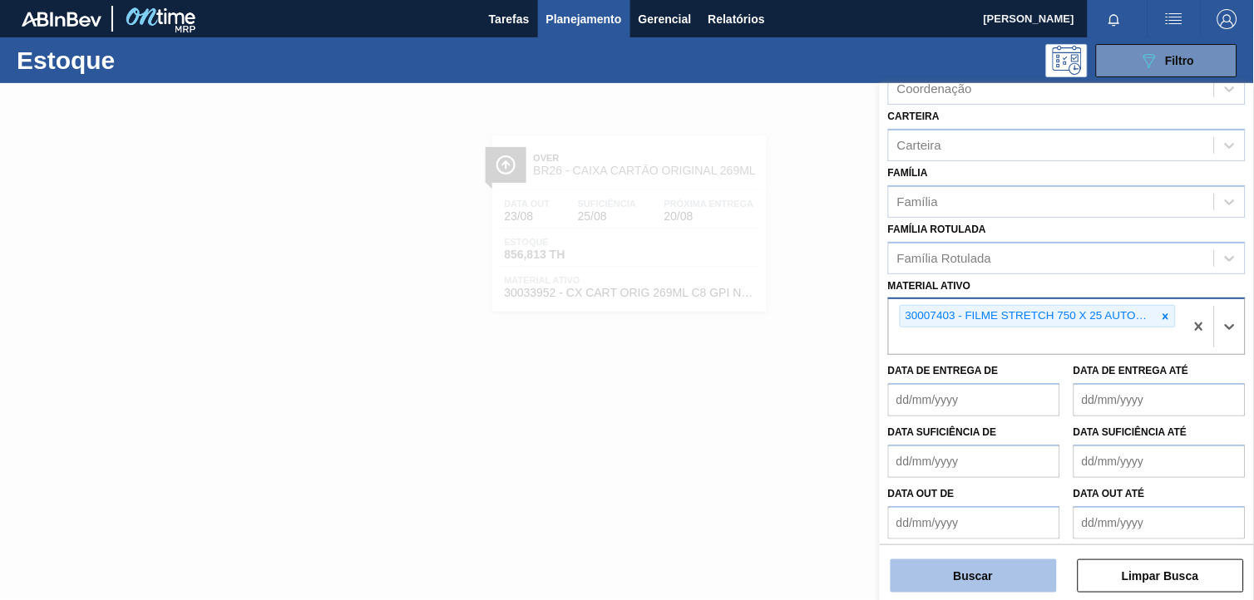
click at [954, 578] on button "Buscar" at bounding box center [973, 575] width 166 height 33
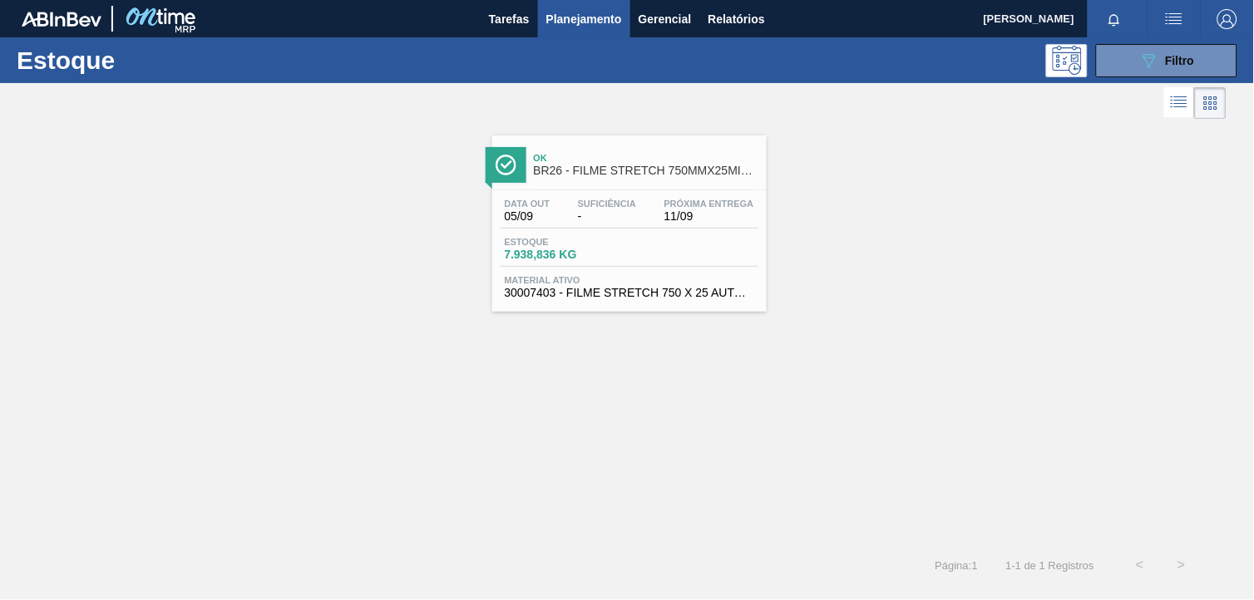
click at [704, 268] on div "Data out 05/09 Suficiência - Próxima Entrega 11/09 Estoque 7.938,836 KG Materia…" at bounding box center [629, 246] width 274 height 113
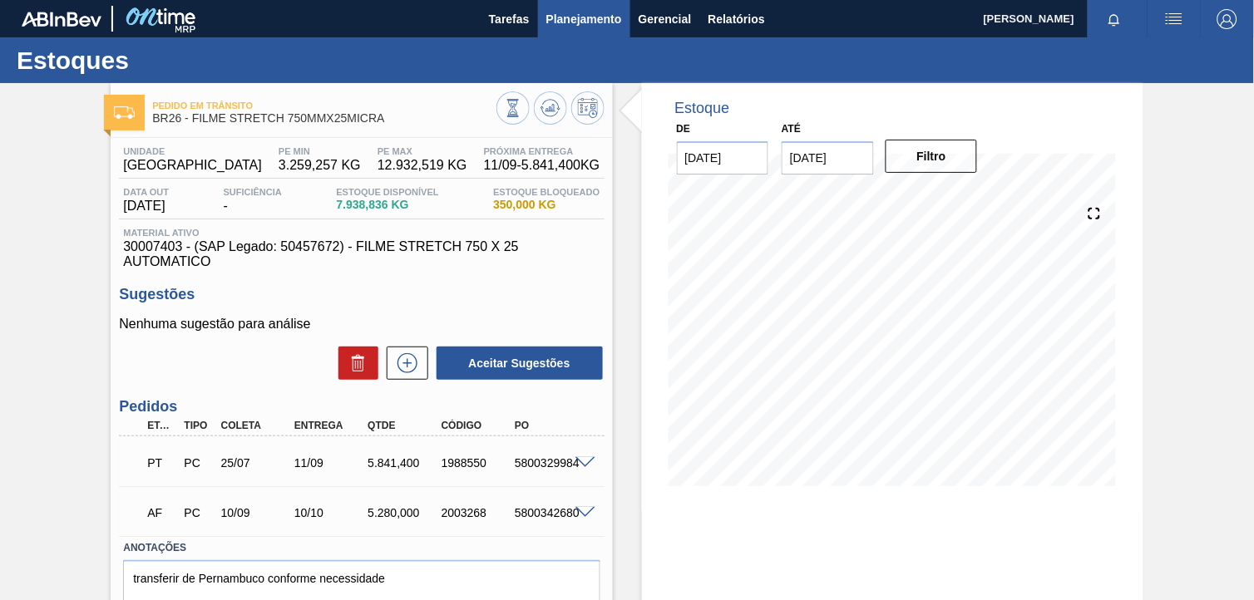
click at [583, 4] on button "Planejamento" at bounding box center [584, 18] width 92 height 37
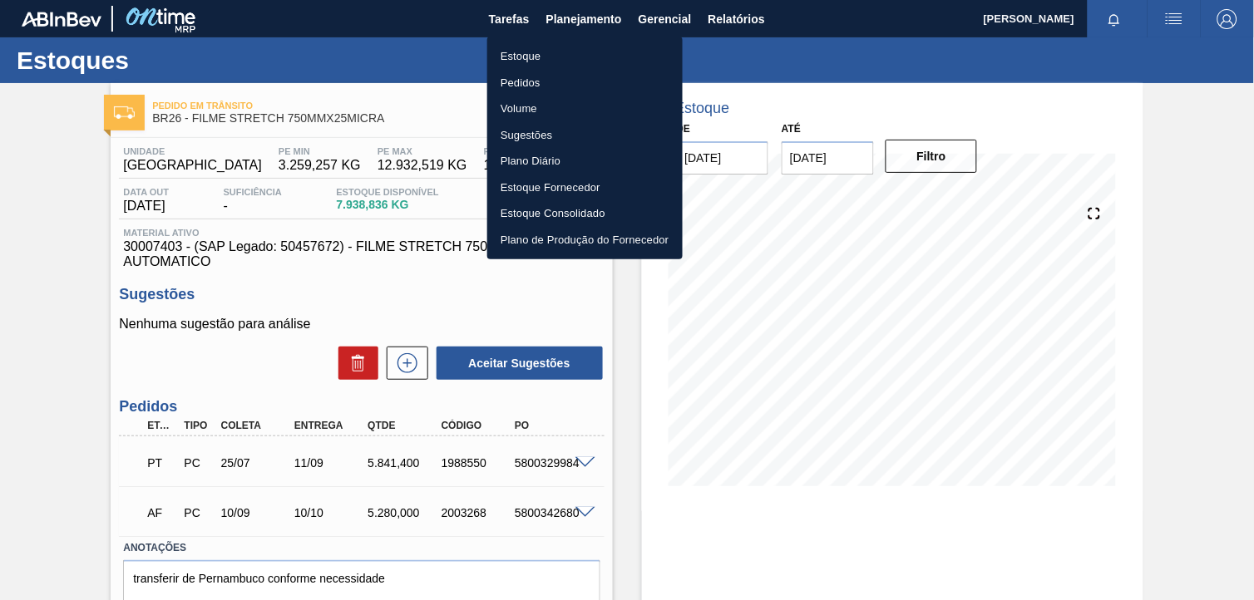
click at [590, 46] on li "Estoque" at bounding box center [584, 56] width 195 height 27
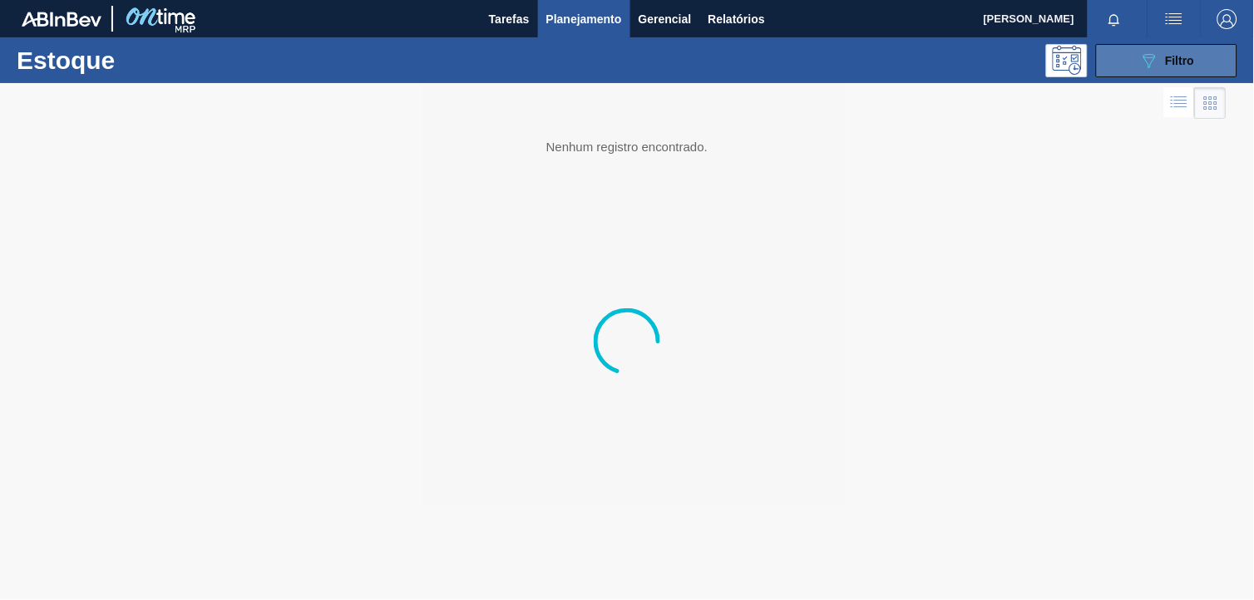
click at [1177, 67] on div "089F7B8B-B2A5-4AFE-B5C0-19BA573D28AC Filtro" at bounding box center [1167, 61] width 56 height 20
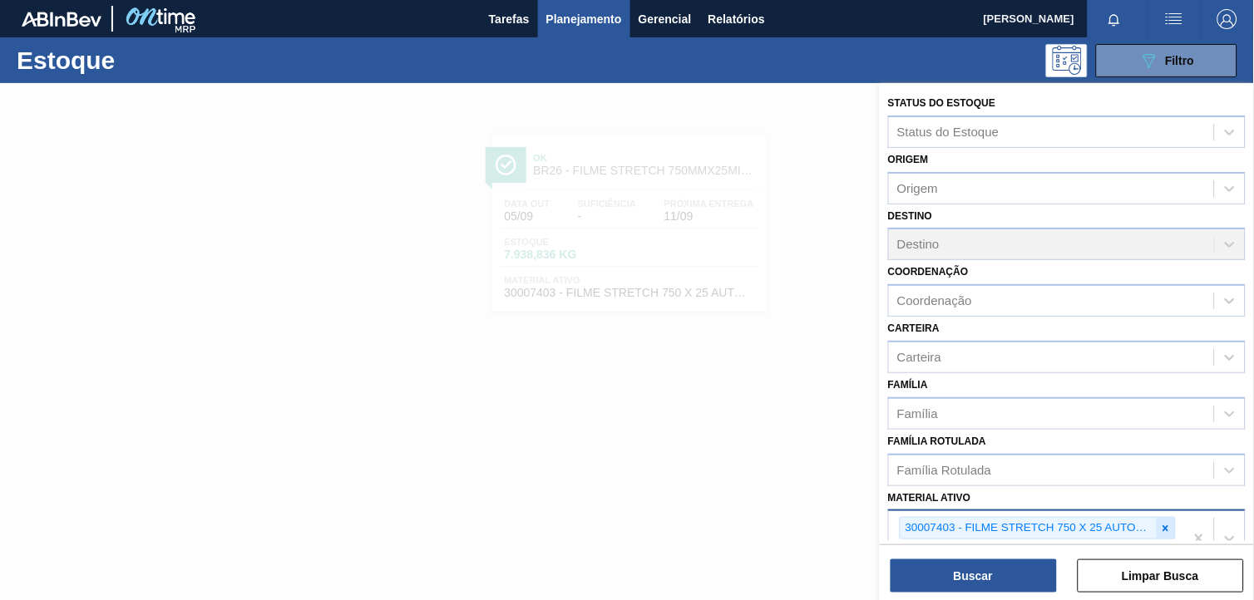
click at [1161, 523] on icon at bounding box center [1166, 529] width 12 height 12
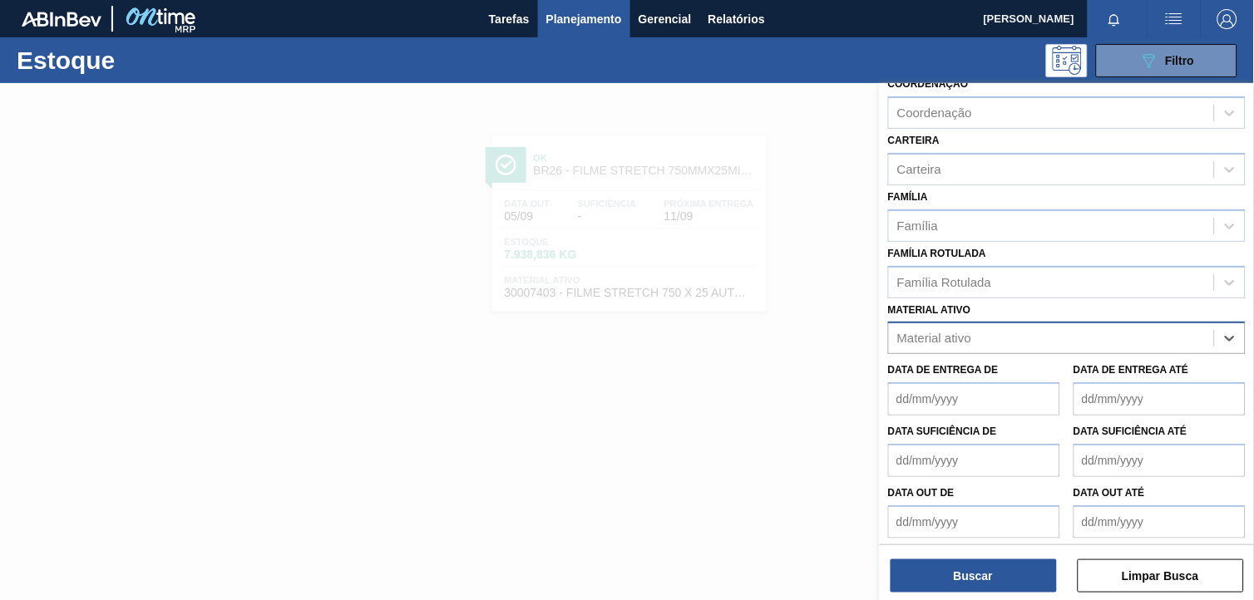
paste ativo "30012581"
type ativo "30012581"
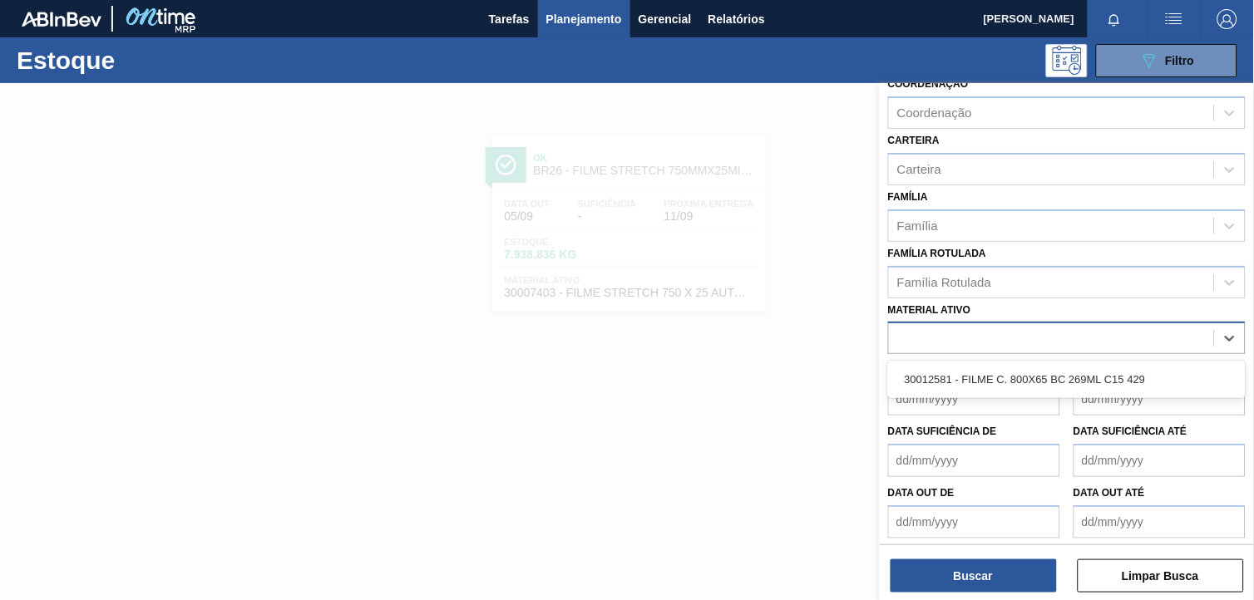
scroll to position [212, 0]
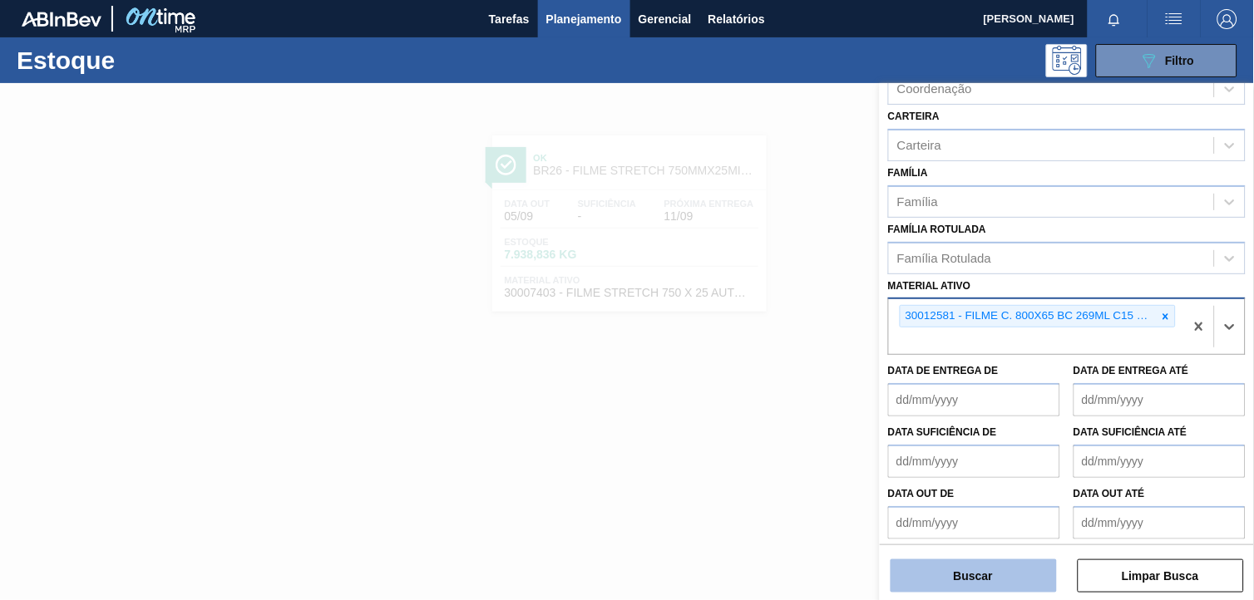
click at [1027, 571] on button "Buscar" at bounding box center [973, 575] width 166 height 33
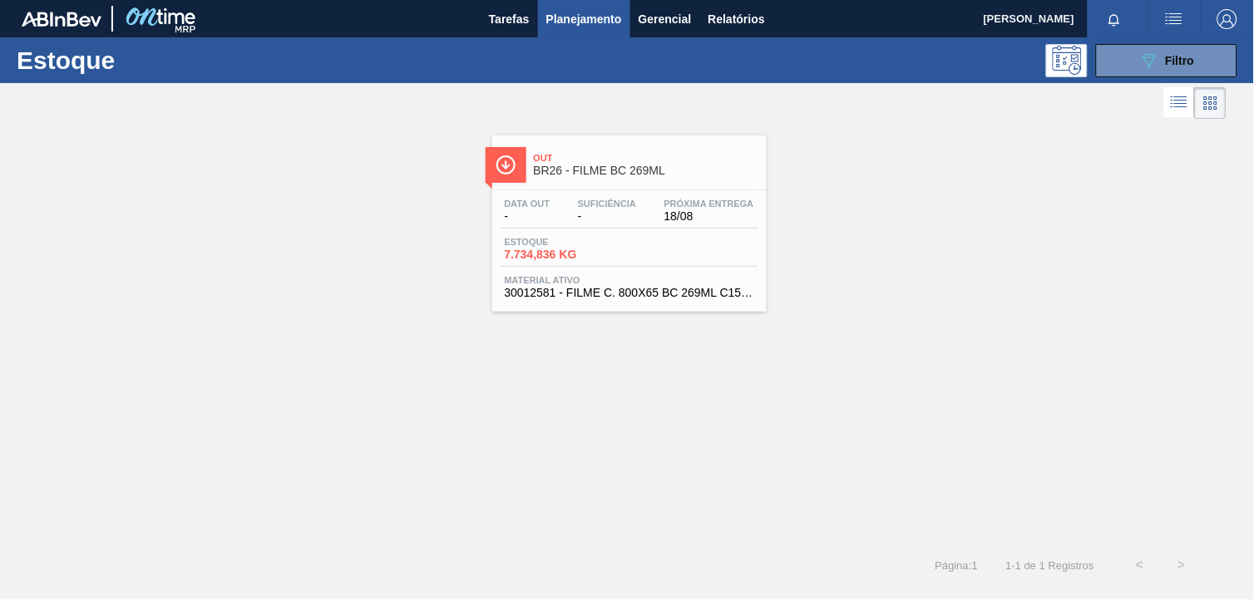
click at [628, 239] on div "Estoque 7.734,836 KG" at bounding box center [629, 252] width 258 height 30
